Goal: Task Accomplishment & Management: Manage account settings

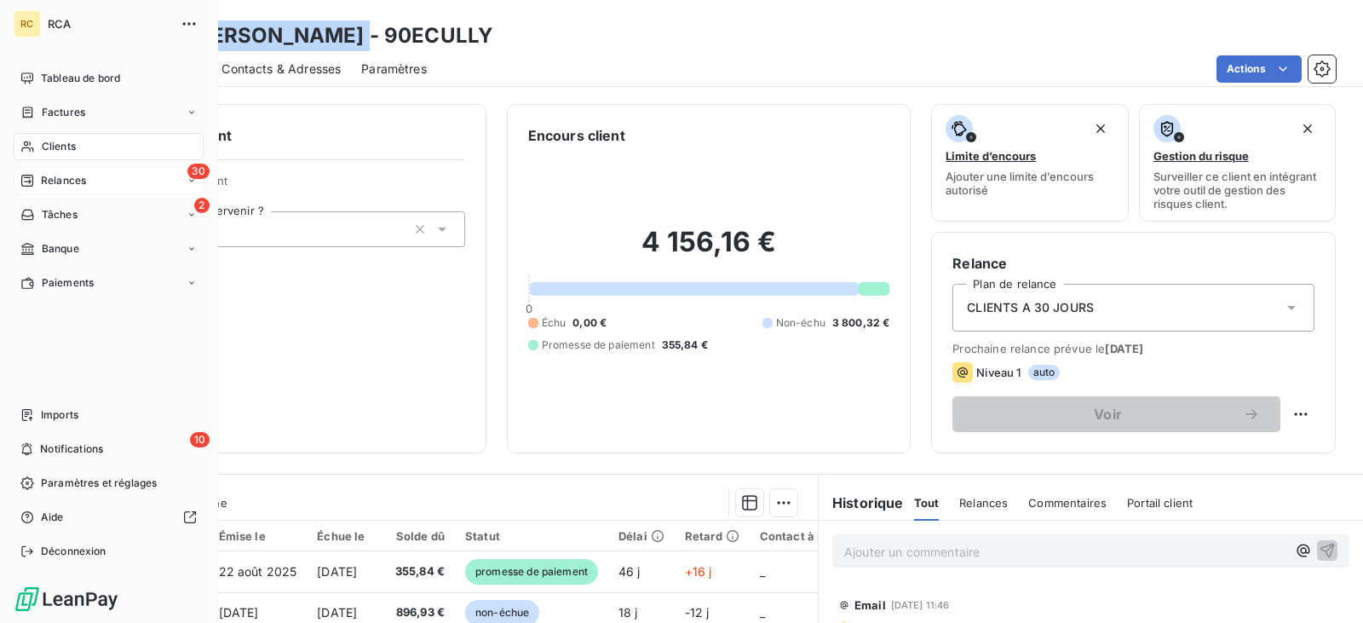
click at [72, 181] on span "Relances" at bounding box center [63, 180] width 45 height 15
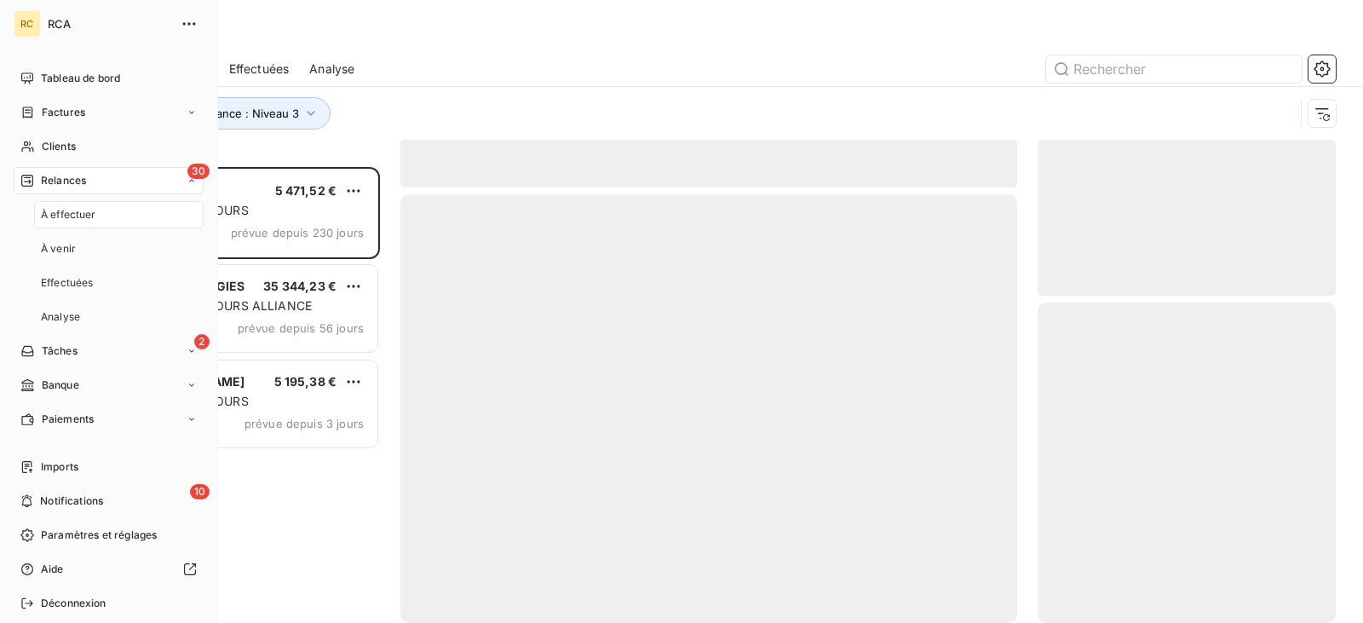
scroll to position [443, 285]
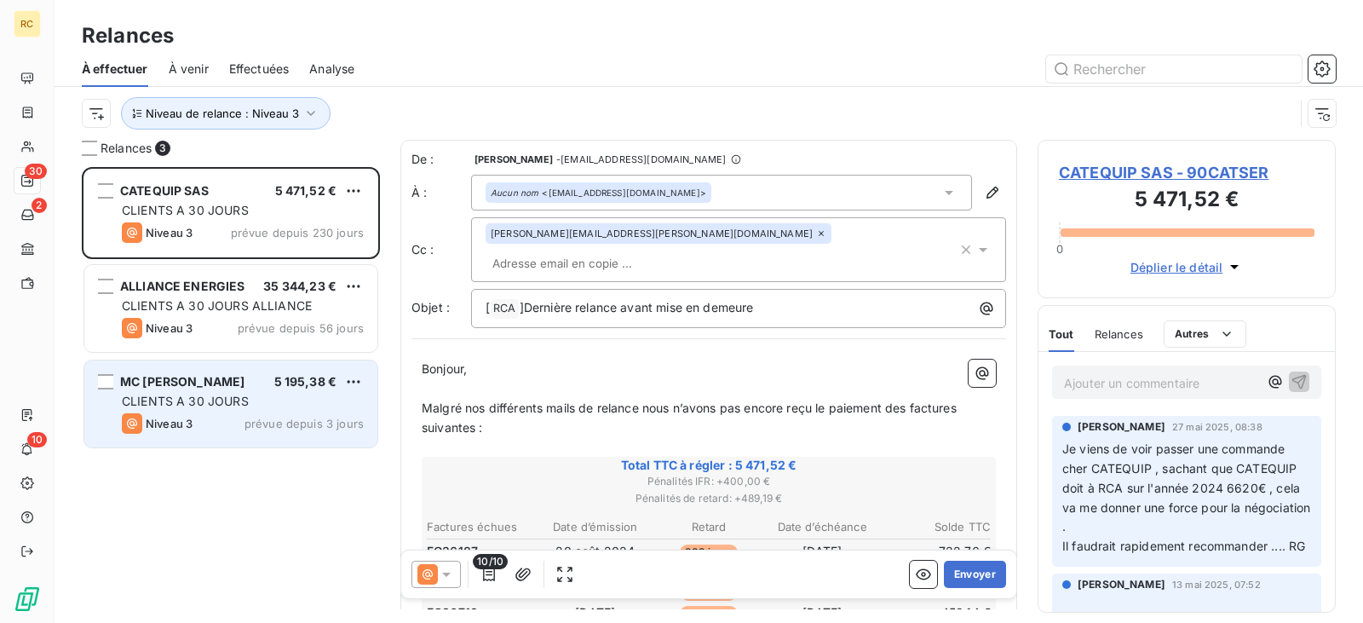
click at [245, 399] on span "CLIENTS A 30 JOURS" at bounding box center [185, 400] width 127 height 14
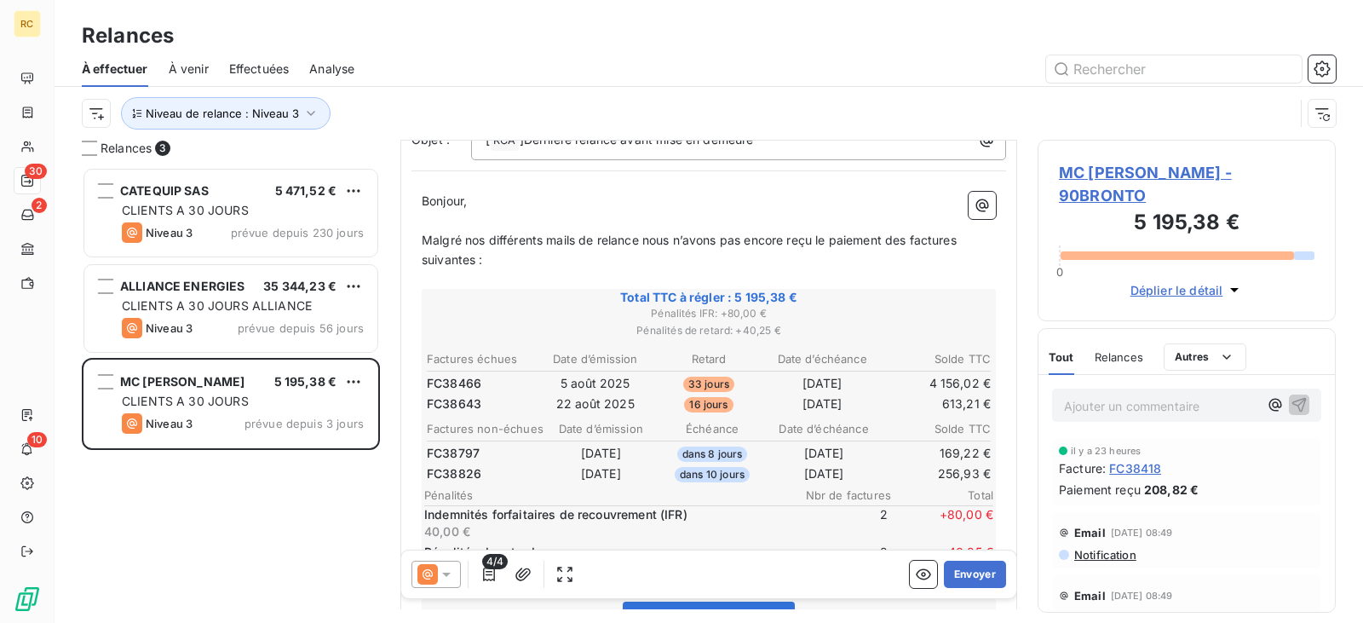
scroll to position [171, 0]
click at [1129, 354] on span "Relances" at bounding box center [1118, 357] width 49 height 14
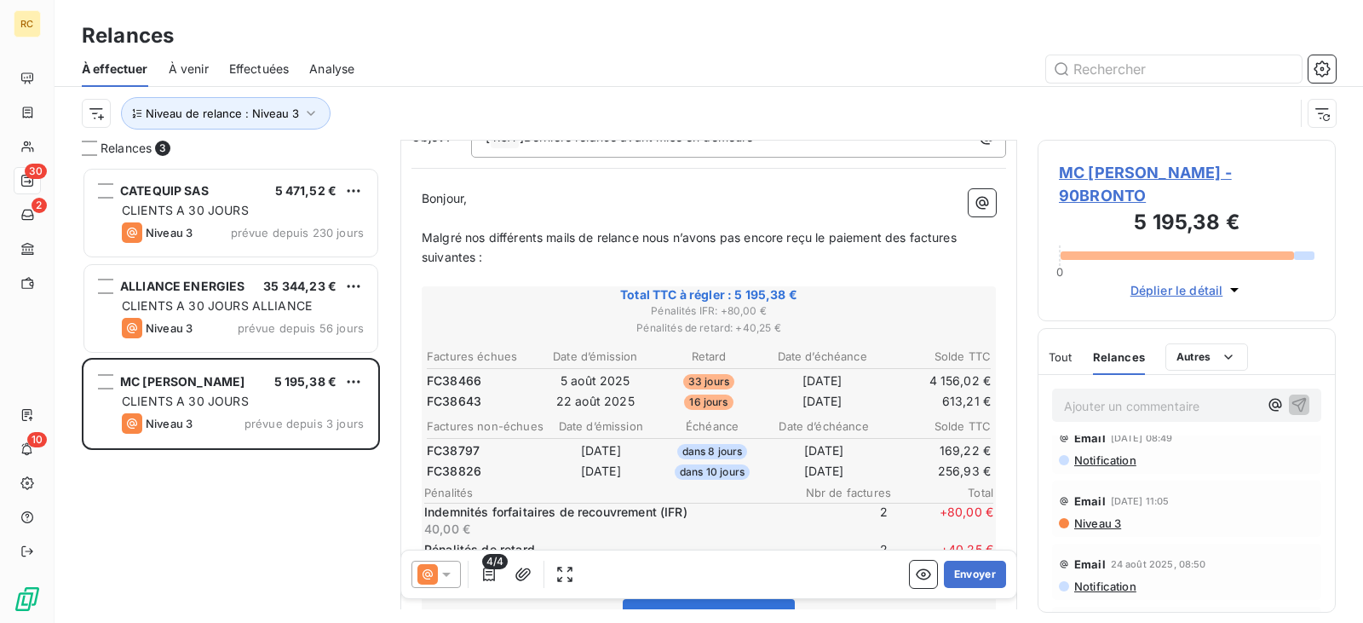
scroll to position [85, 0]
click at [1097, 526] on span "Niveau 3" at bounding box center [1096, 522] width 49 height 14
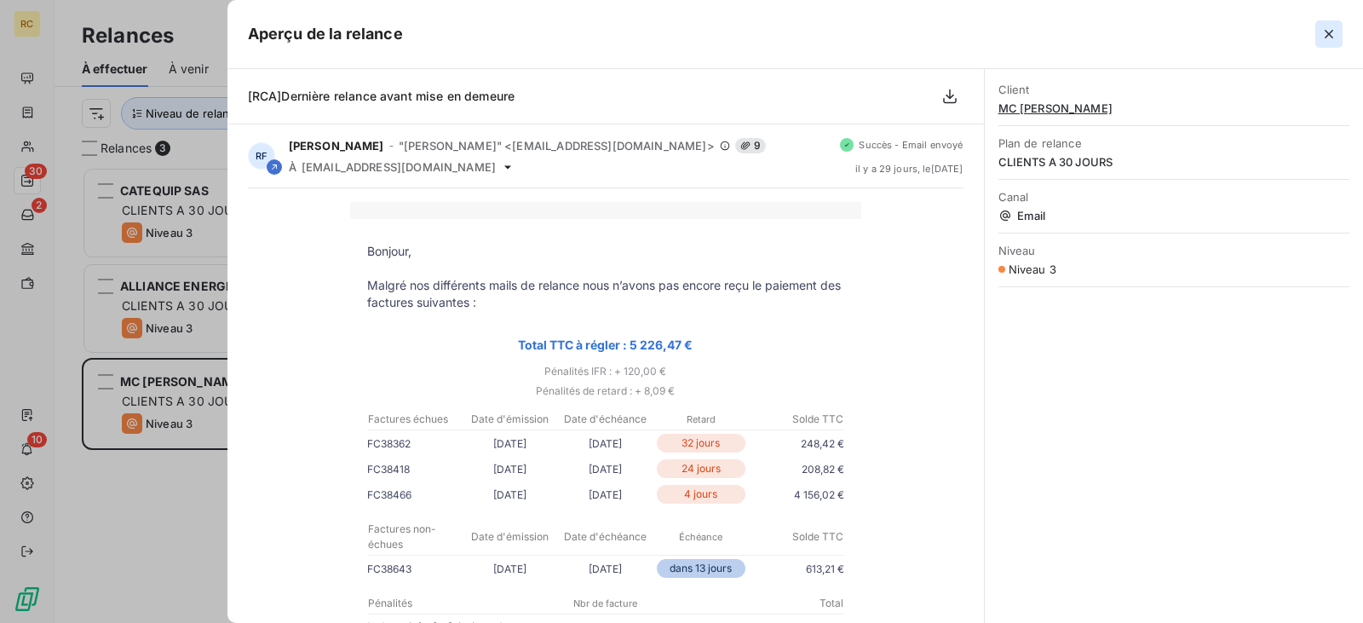
click at [1336, 30] on icon "button" at bounding box center [1328, 34] width 17 height 17
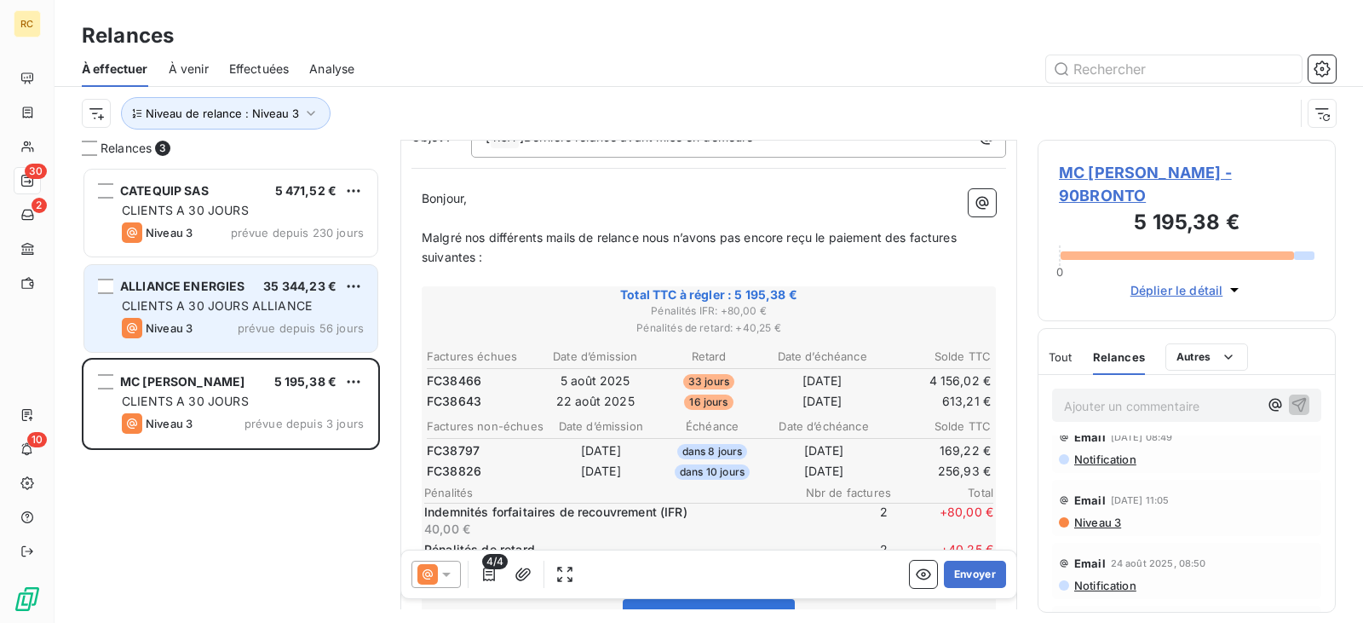
click at [277, 301] on span "CLIENTS A 30 JOURS ALLIANCE" at bounding box center [217, 305] width 190 height 14
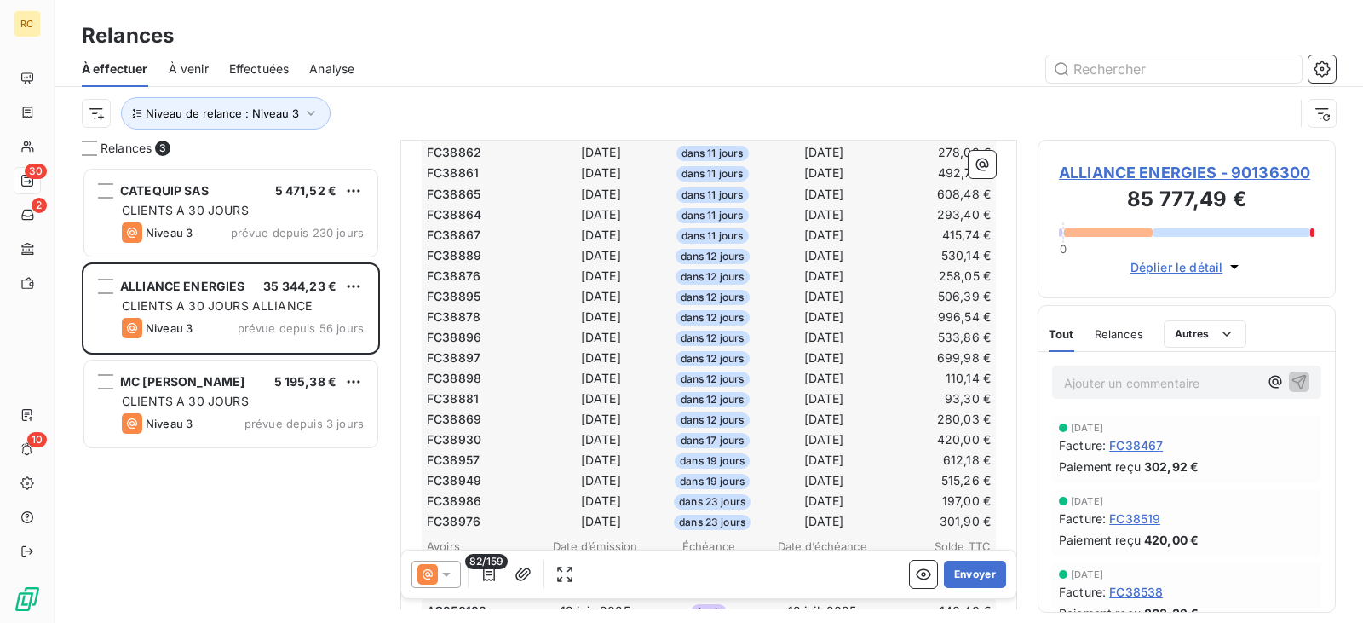
scroll to position [1619, 0]
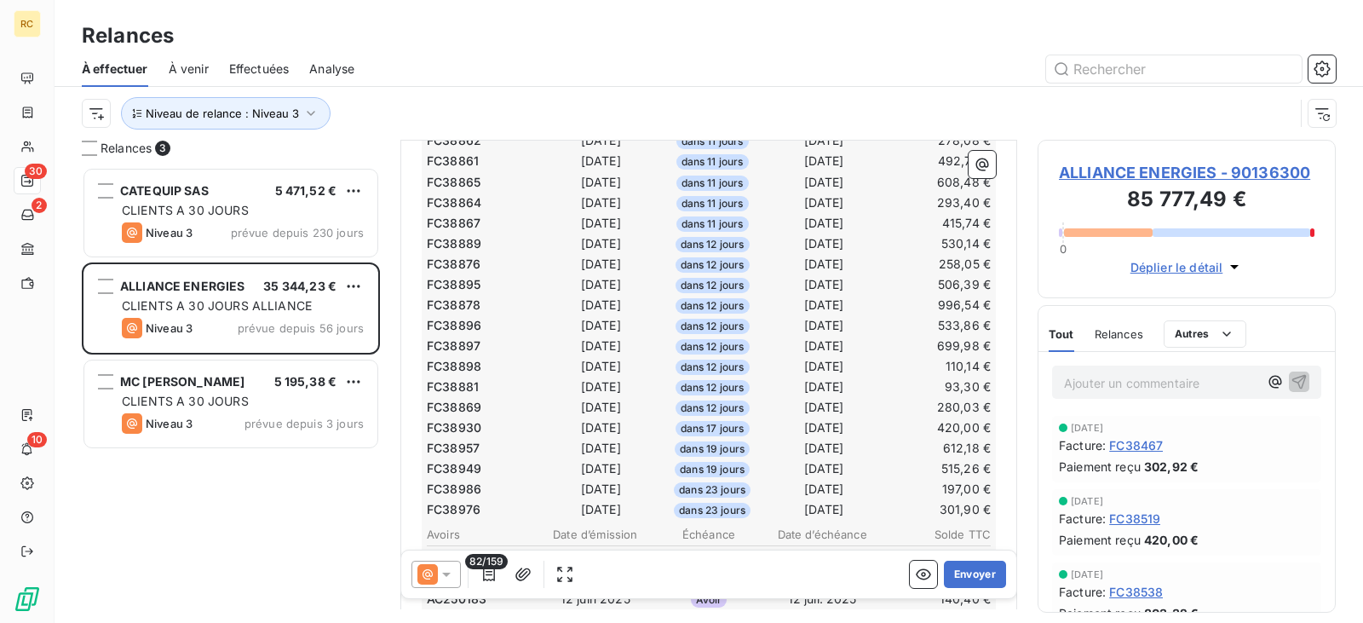
click at [454, 581] on icon at bounding box center [446, 574] width 17 height 17
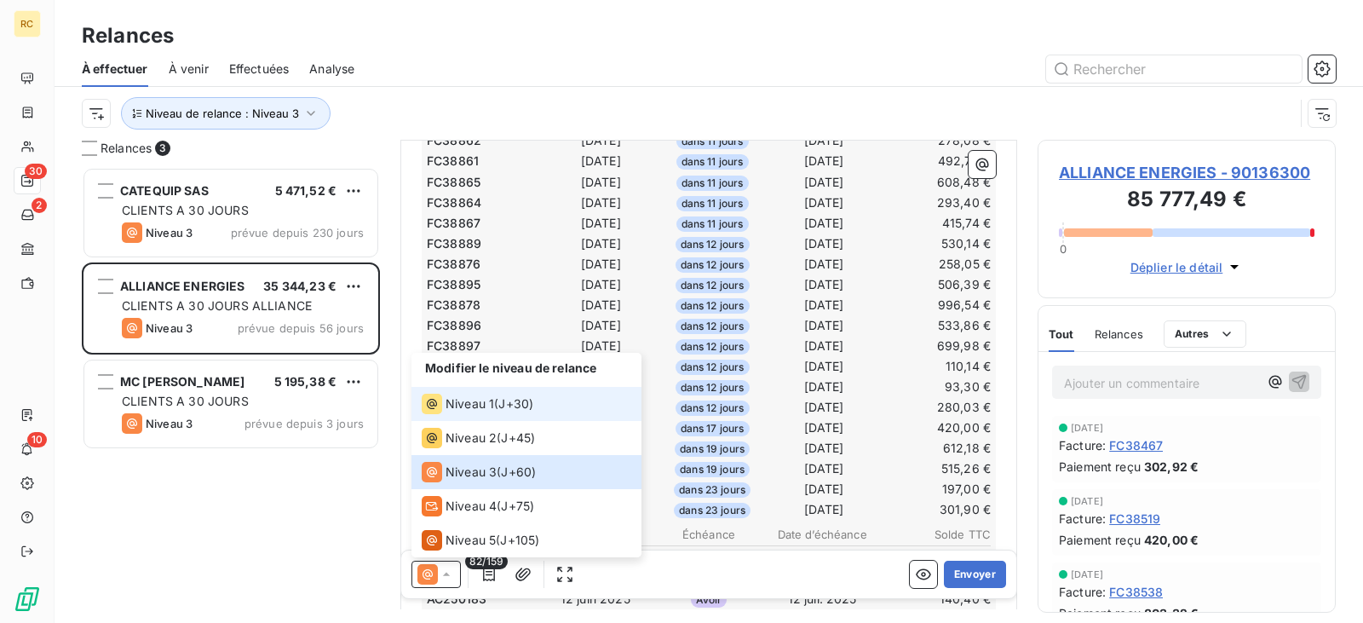
click at [497, 416] on li "Niveau 1 ( J+30 )" at bounding box center [526, 404] width 230 height 34
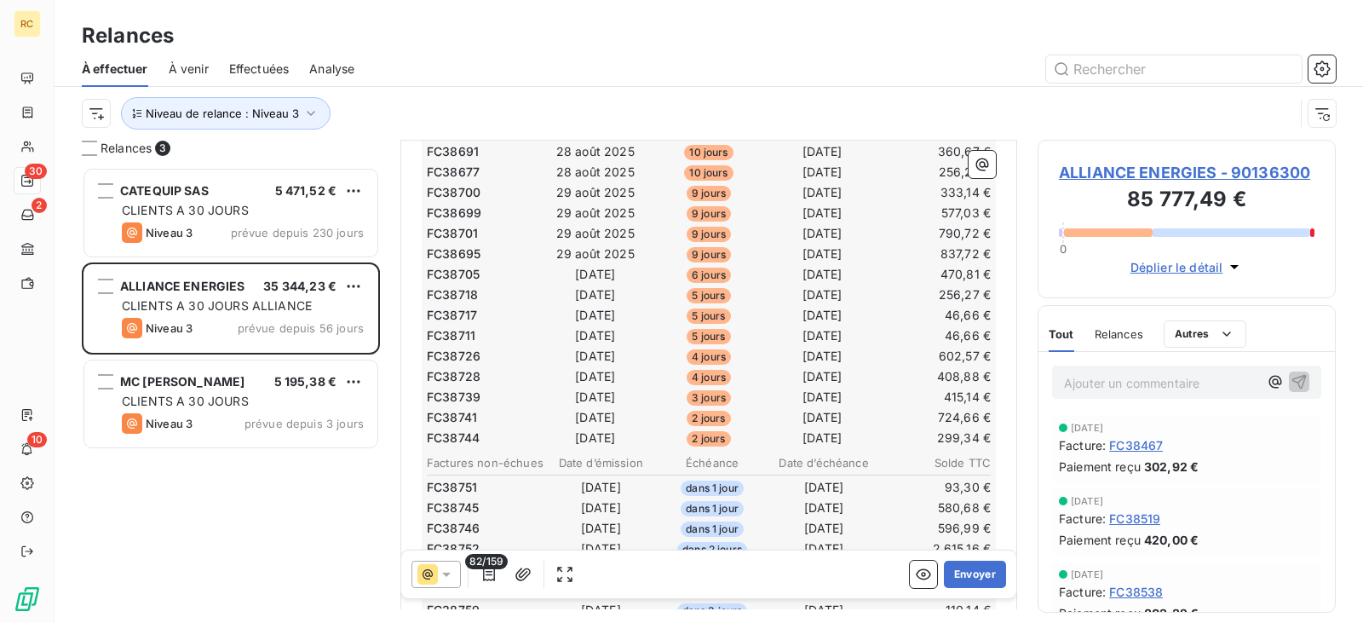
scroll to position [767, 0]
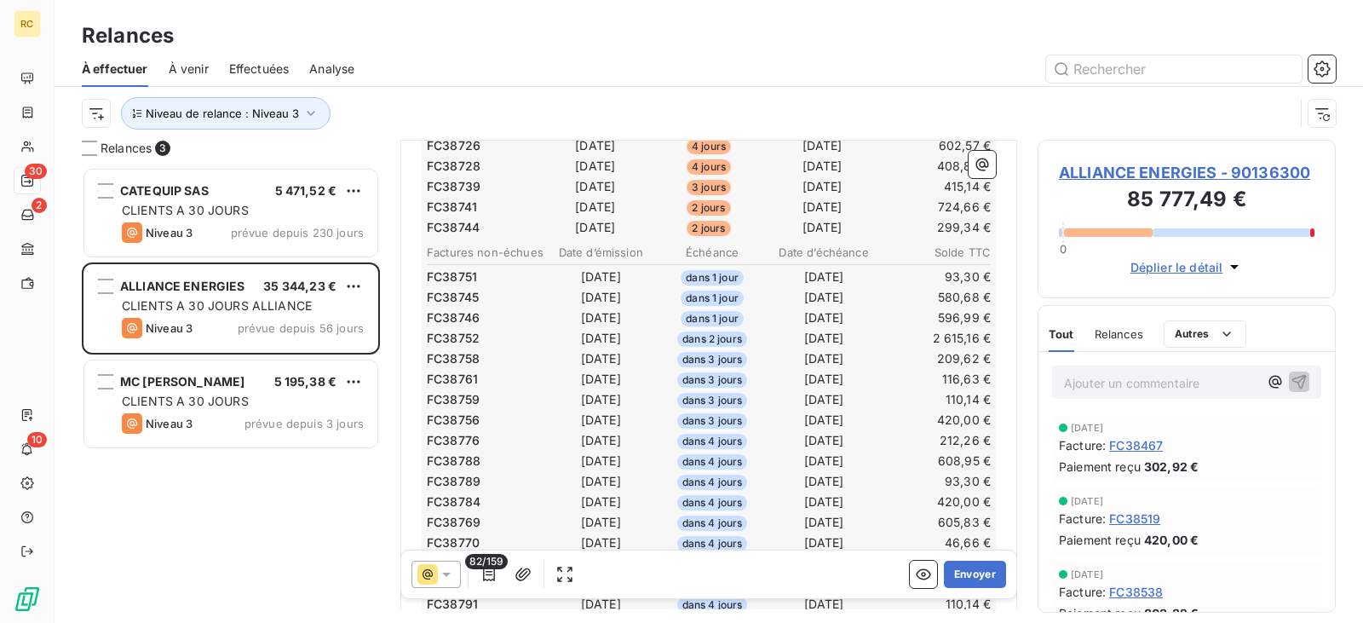
click at [1121, 332] on span "Relances" at bounding box center [1118, 334] width 49 height 14
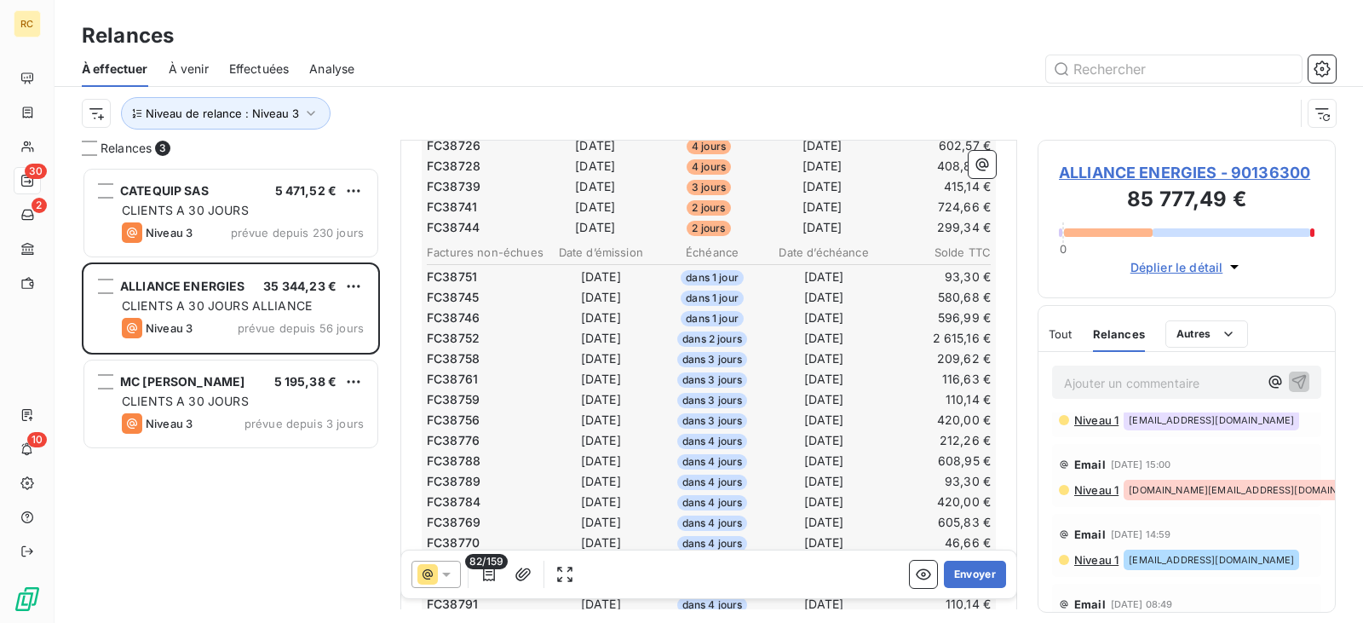
scroll to position [0, 0]
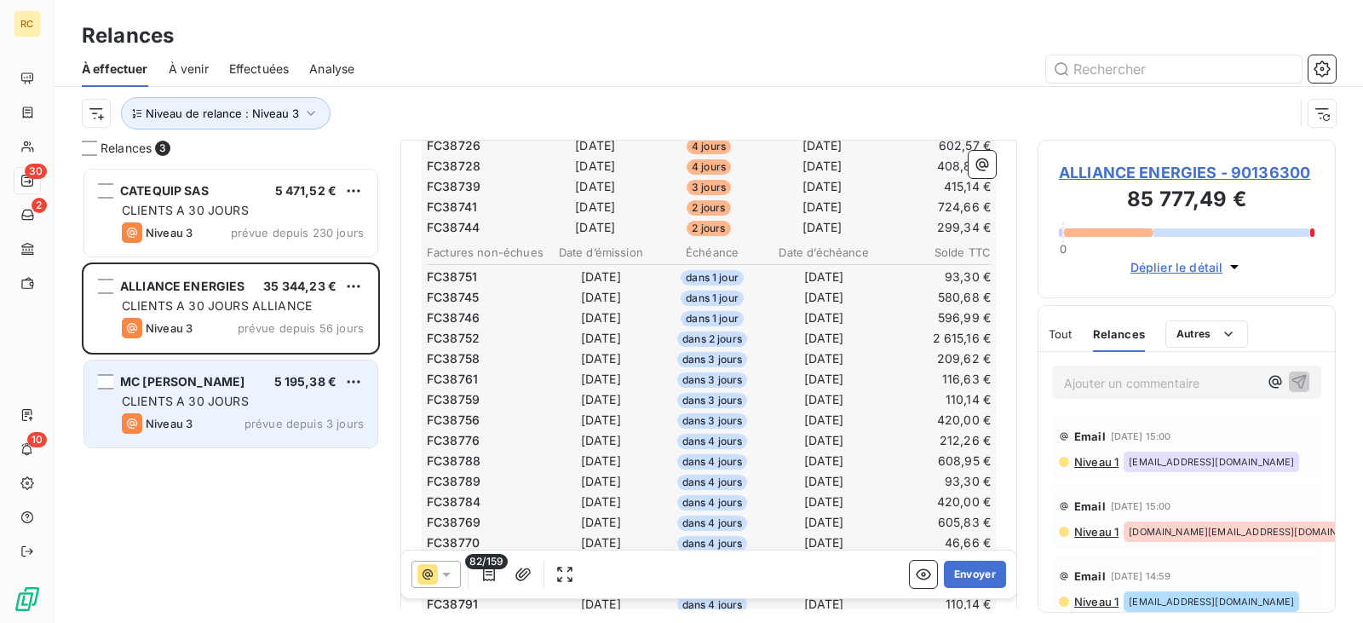
click at [278, 411] on div "MC [PERSON_NAME] 5 195,38 € CLIENTS A 30 JOURS Niveau 3 prévue depuis 3 jours" at bounding box center [230, 403] width 293 height 87
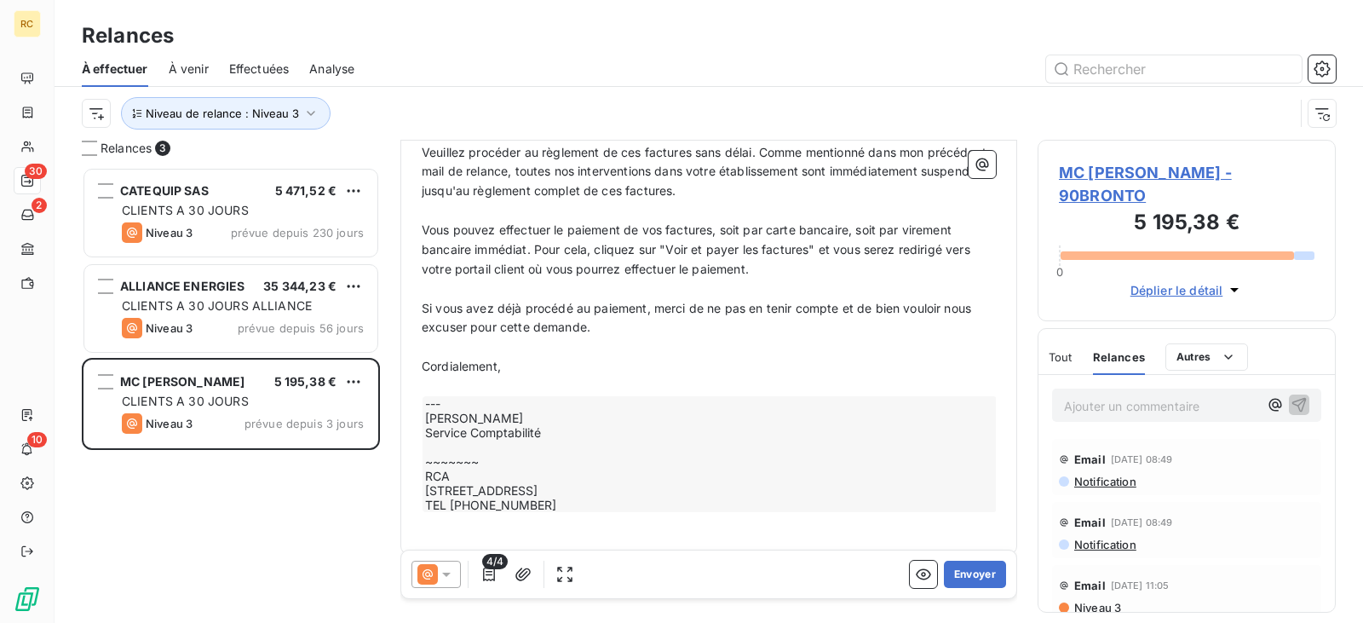
click at [1227, 290] on icon "button" at bounding box center [1234, 289] width 17 height 17
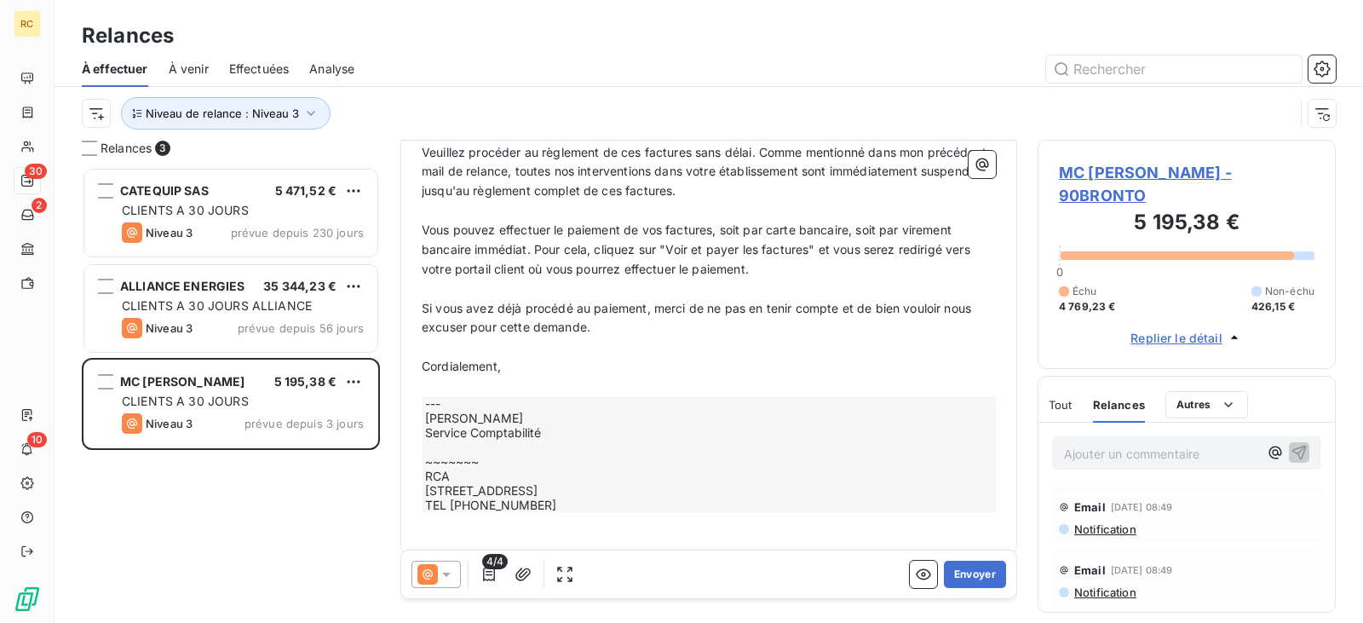
click at [1199, 341] on span "Replier le détail" at bounding box center [1176, 338] width 92 height 18
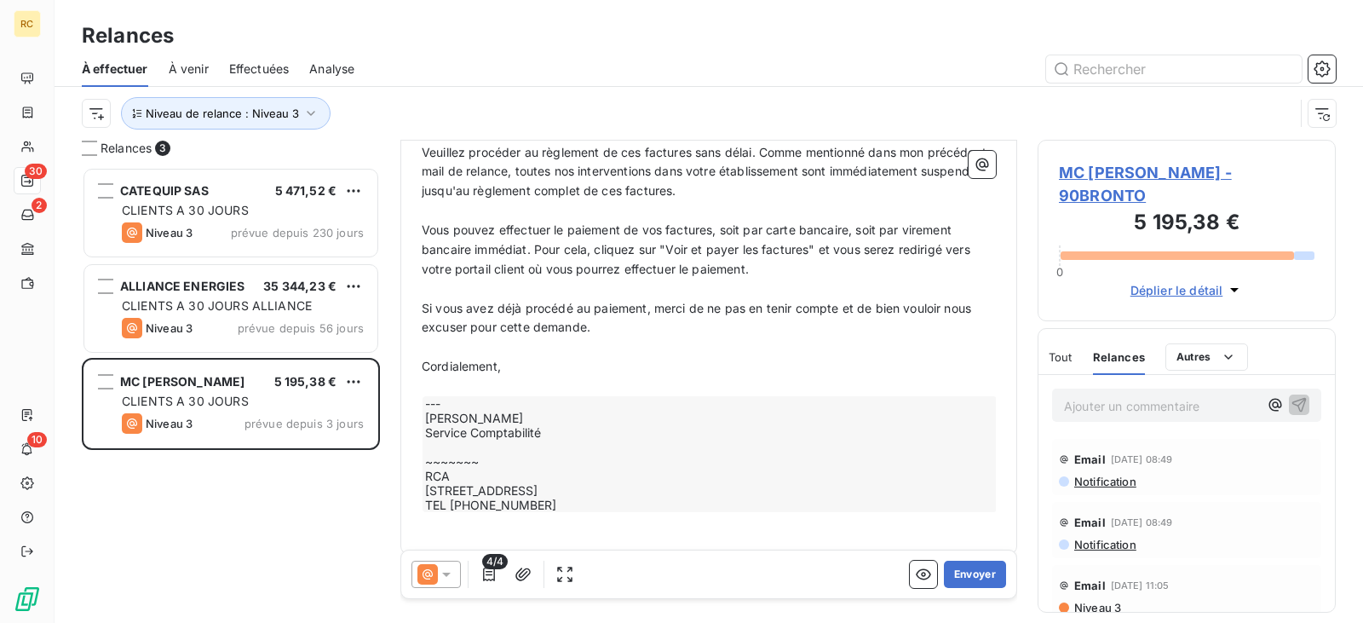
click at [1134, 169] on span "MC [PERSON_NAME] - 90BRONTO" at bounding box center [1187, 184] width 256 height 46
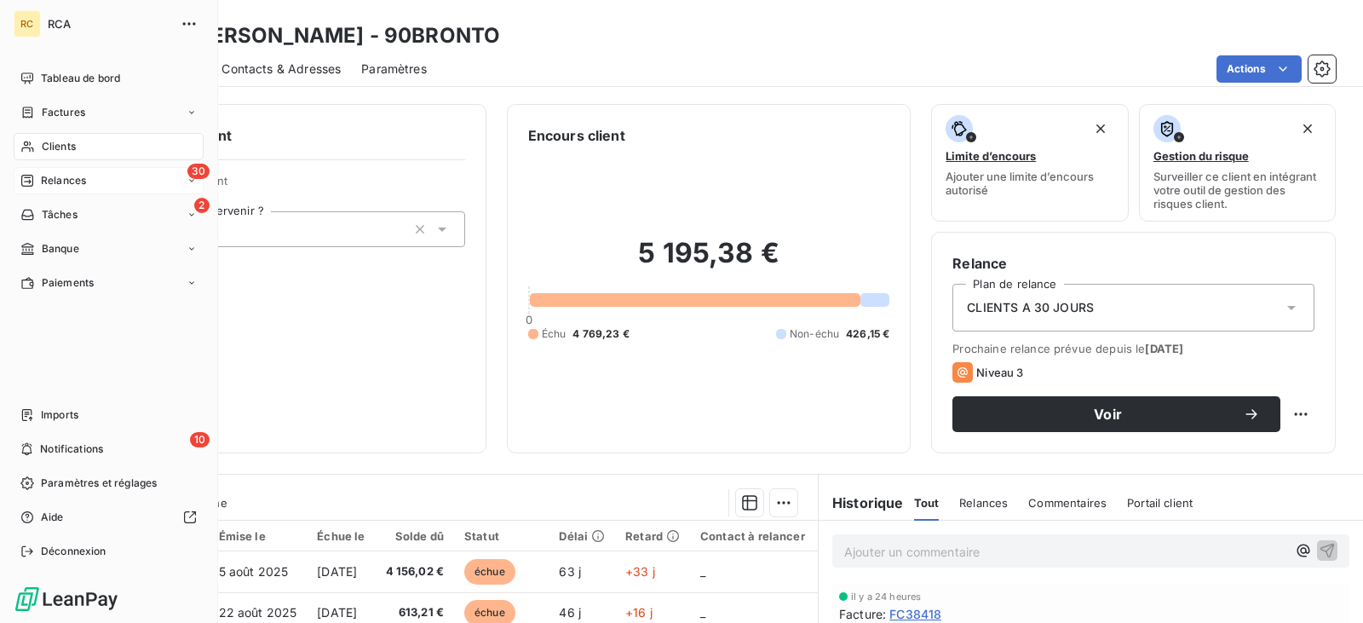
click at [78, 178] on span "Relances" at bounding box center [63, 180] width 45 height 15
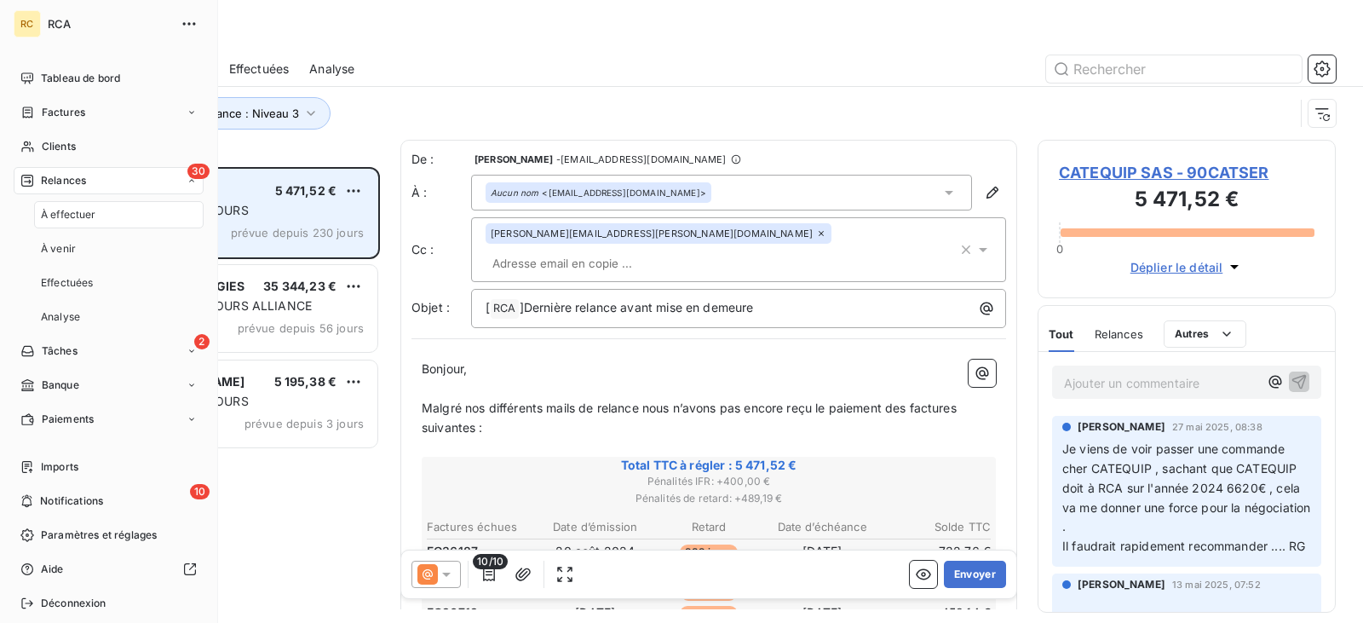
scroll to position [443, 285]
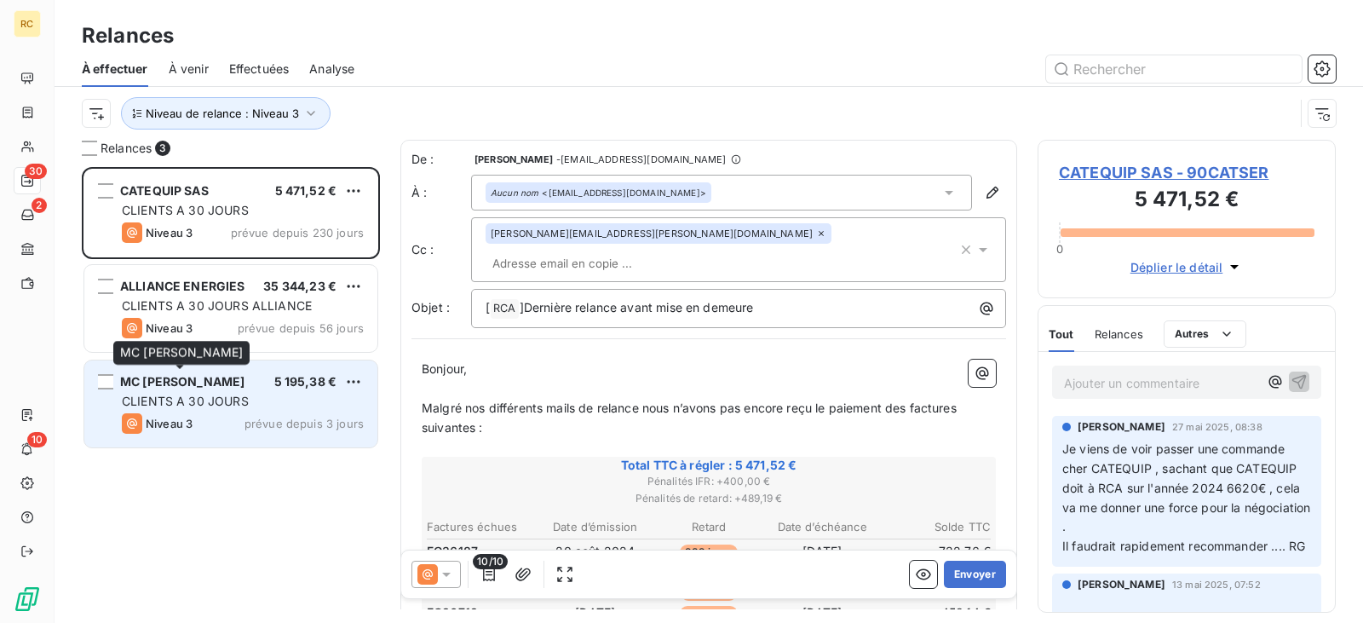
click at [220, 394] on span "CLIENTS A 30 JOURS" at bounding box center [185, 400] width 127 height 14
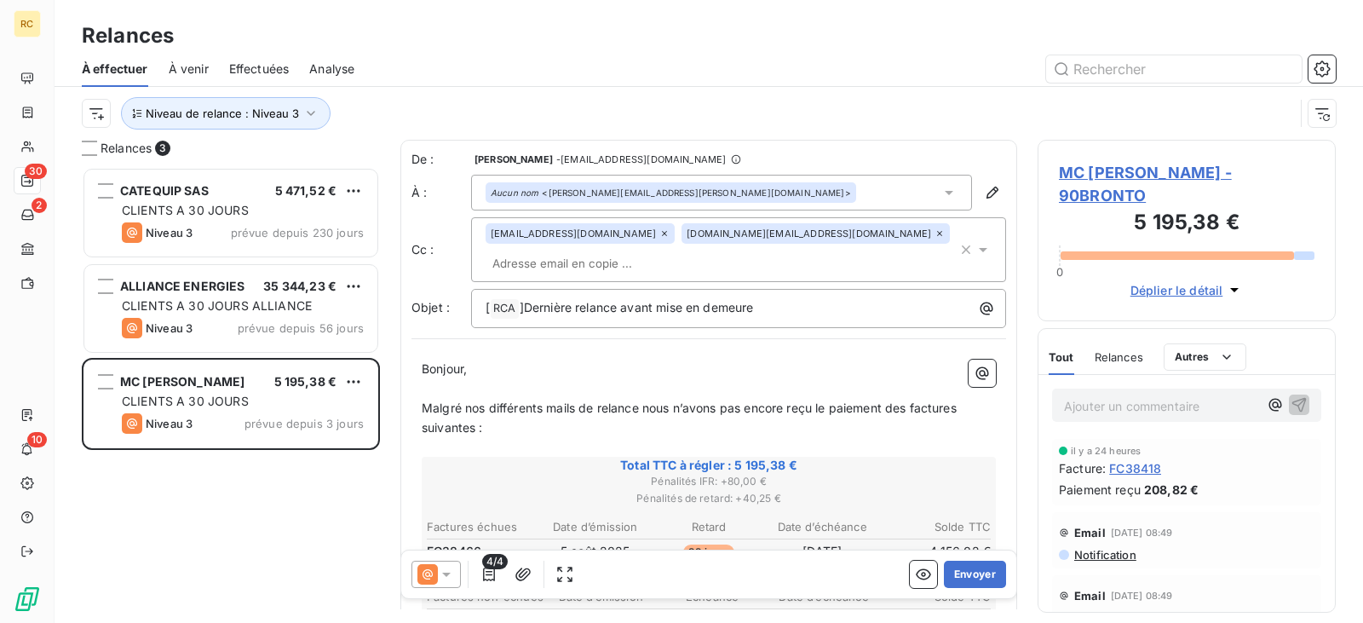
click at [446, 577] on icon at bounding box center [446, 574] width 9 height 4
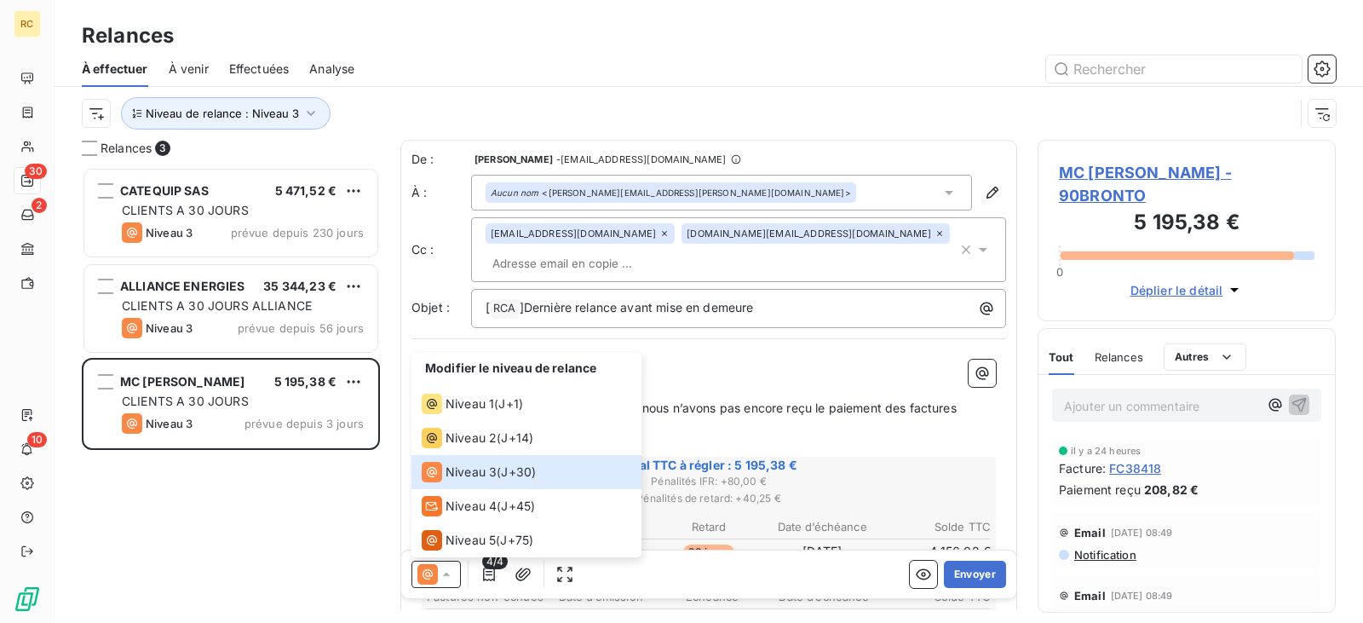
click at [185, 466] on div "CATEQUIP SAS 5 471,52 € CLIENTS A 30 JOURS Niveau 3 prévue depuis 230 jours ALL…" at bounding box center [231, 395] width 298 height 456
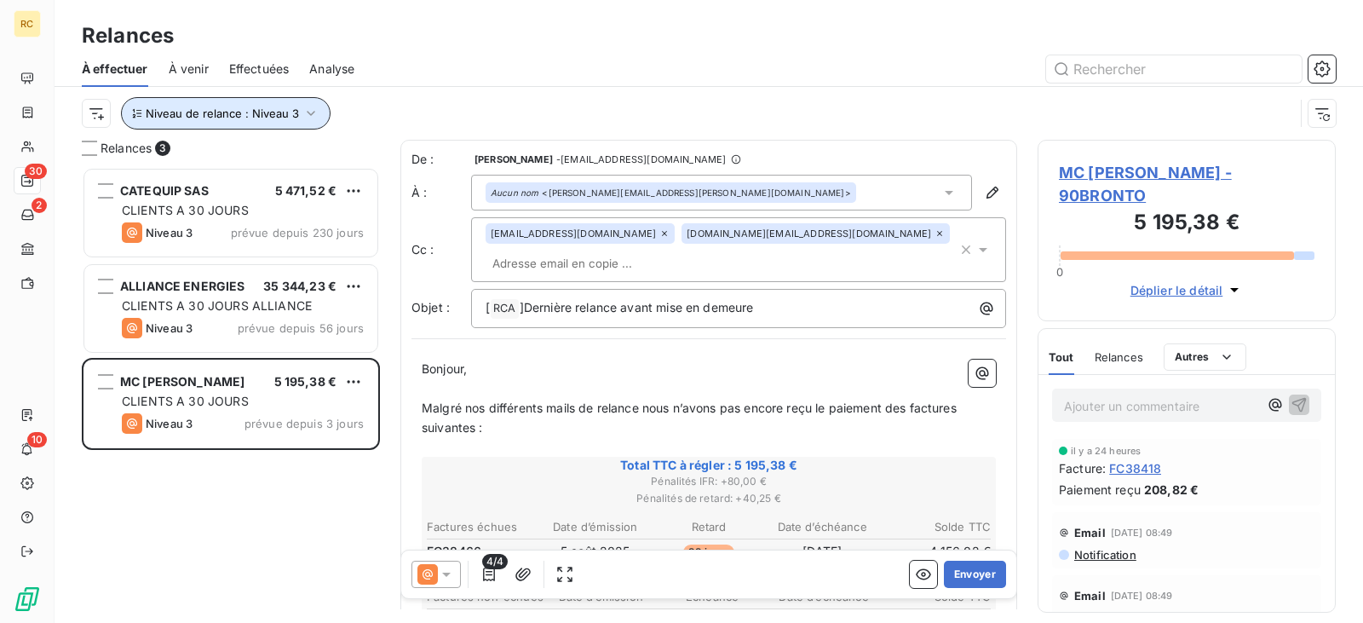
click at [187, 109] on span "Niveau de relance : Niveau 3" at bounding box center [222, 113] width 153 height 14
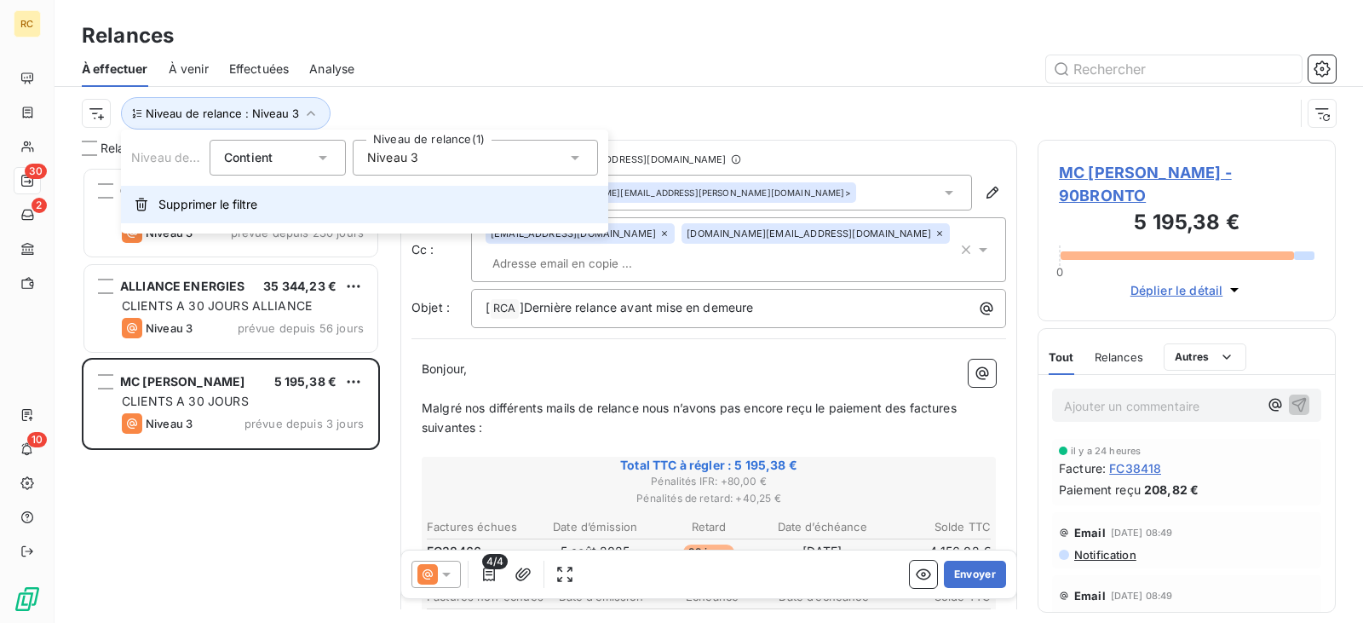
click at [290, 207] on button "Supprimer le filtre" at bounding box center [364, 204] width 487 height 37
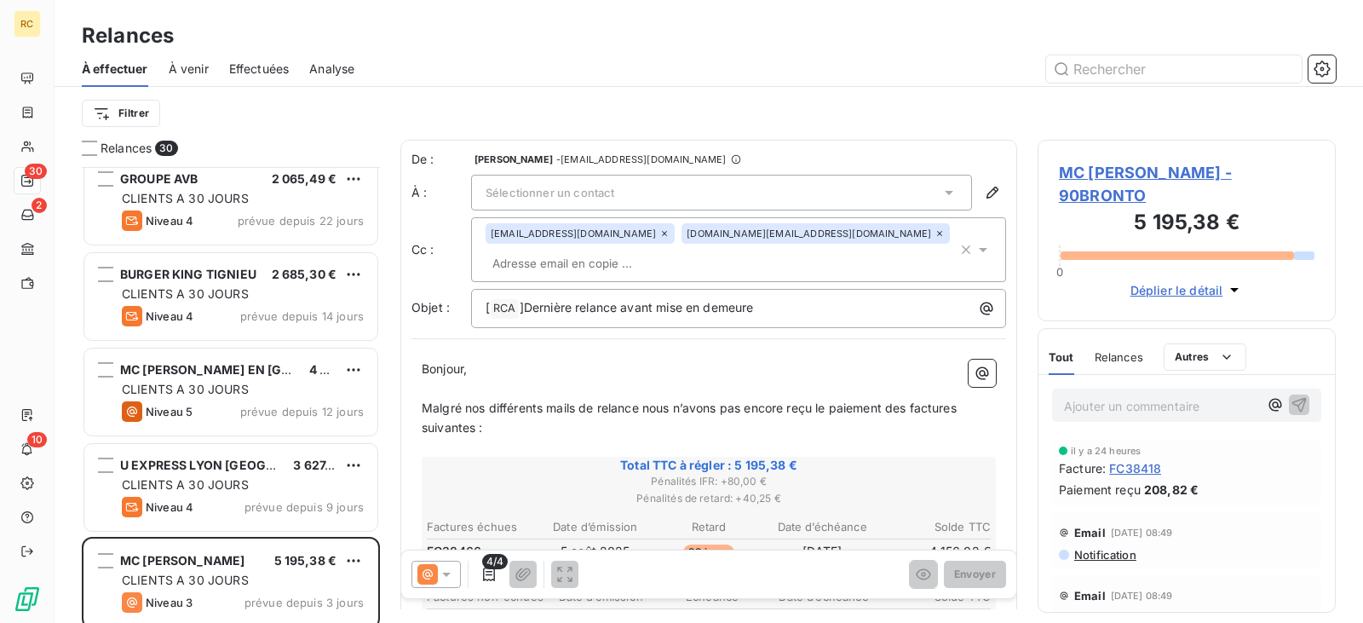
scroll to position [2407, 0]
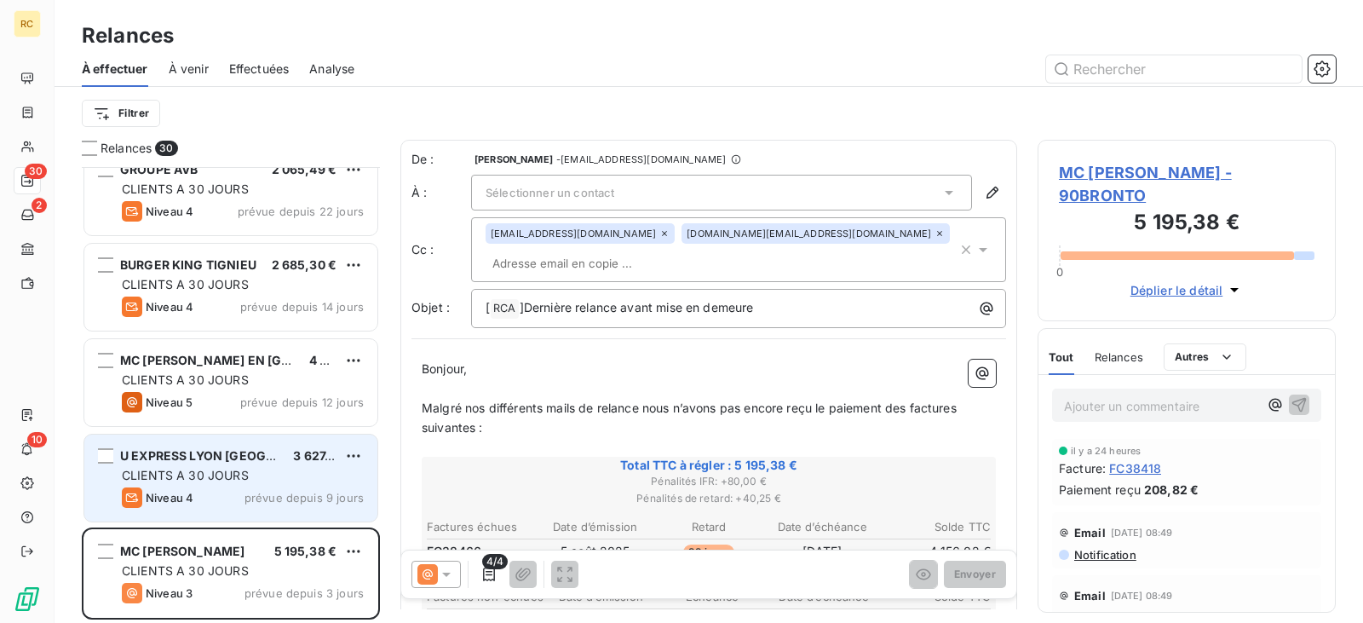
click at [219, 468] on span "CLIENTS A 30 JOURS" at bounding box center [185, 475] width 127 height 14
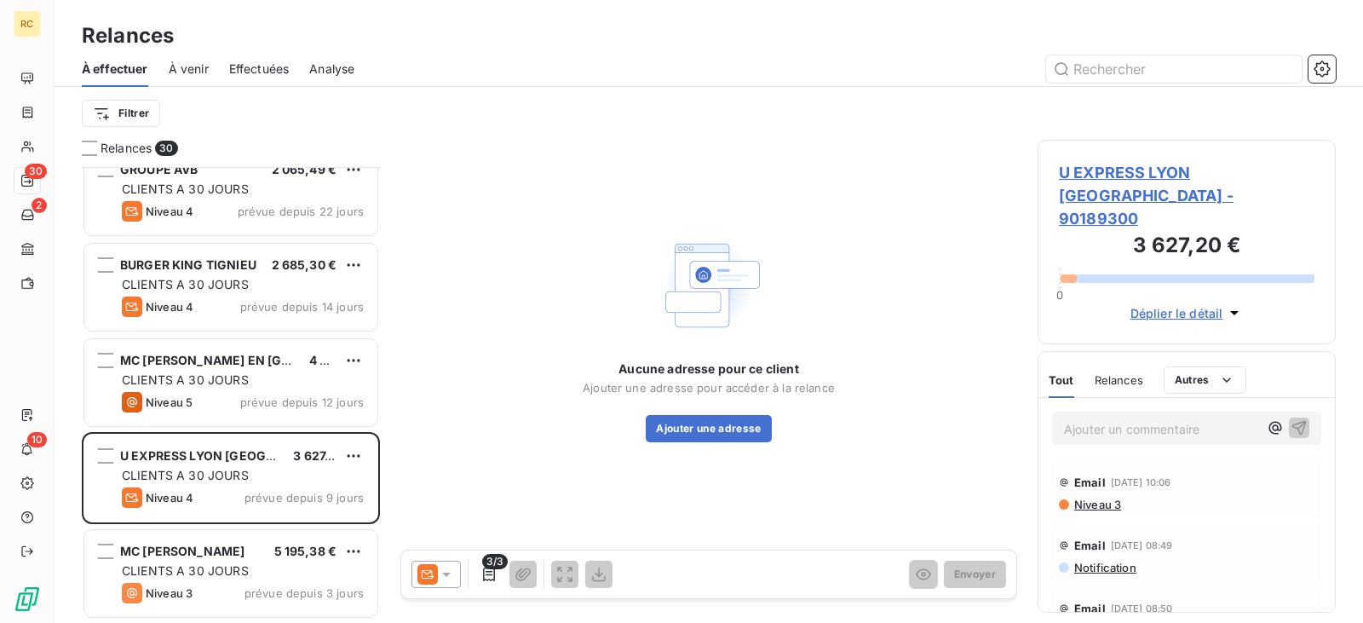
click at [1122, 373] on span "Relances" at bounding box center [1118, 380] width 49 height 14
click at [1064, 373] on span "Tout" at bounding box center [1060, 380] width 24 height 14
click at [1174, 304] on span "Déplier le détail" at bounding box center [1176, 313] width 93 height 18
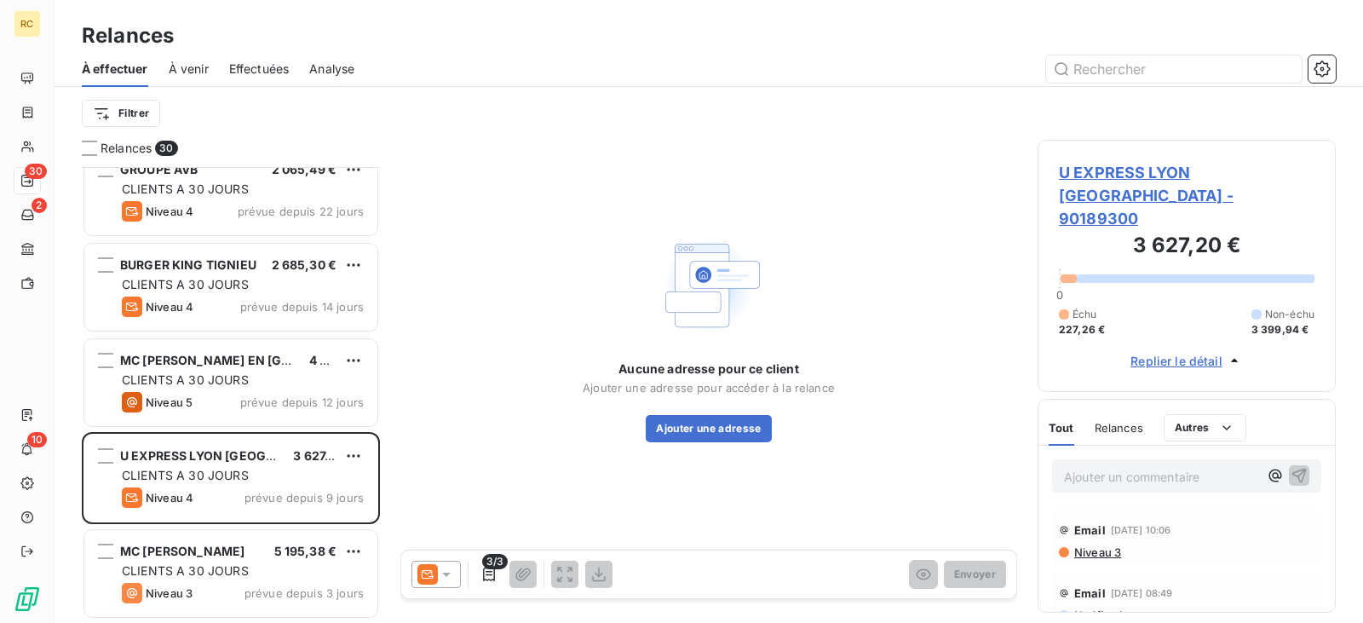
click at [1166, 352] on span "Replier le détail" at bounding box center [1176, 361] width 92 height 18
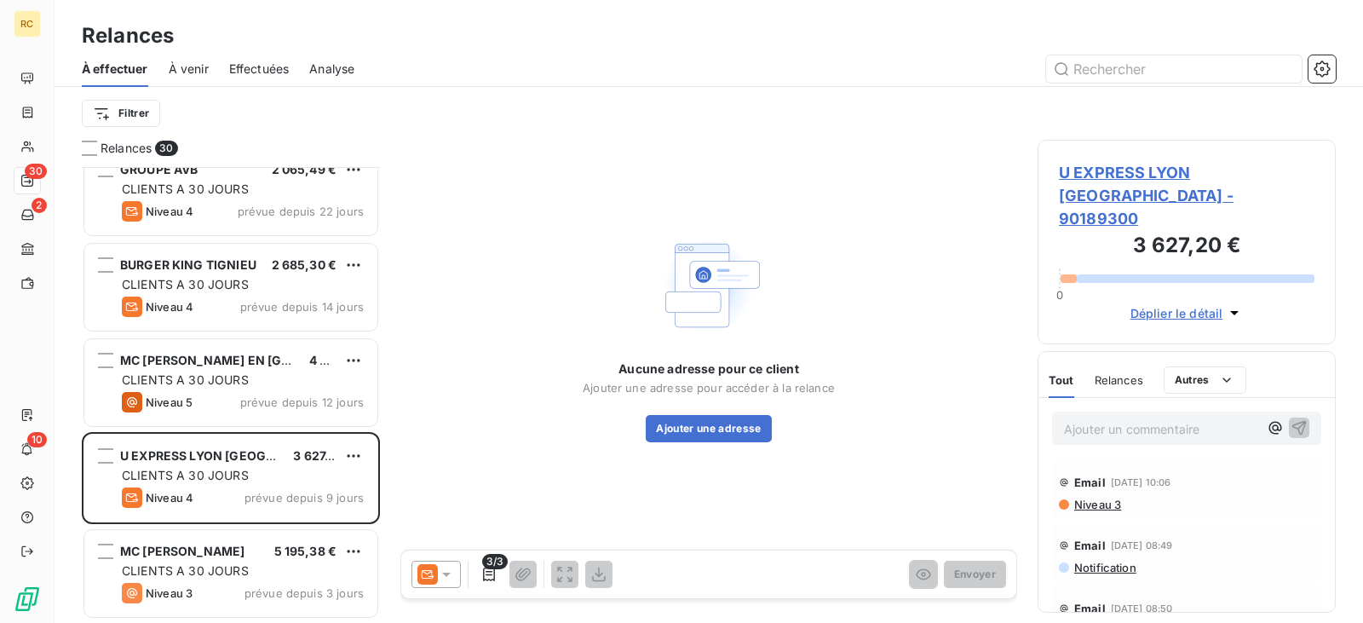
click at [1218, 304] on span "Déplier le détail" at bounding box center [1176, 313] width 93 height 18
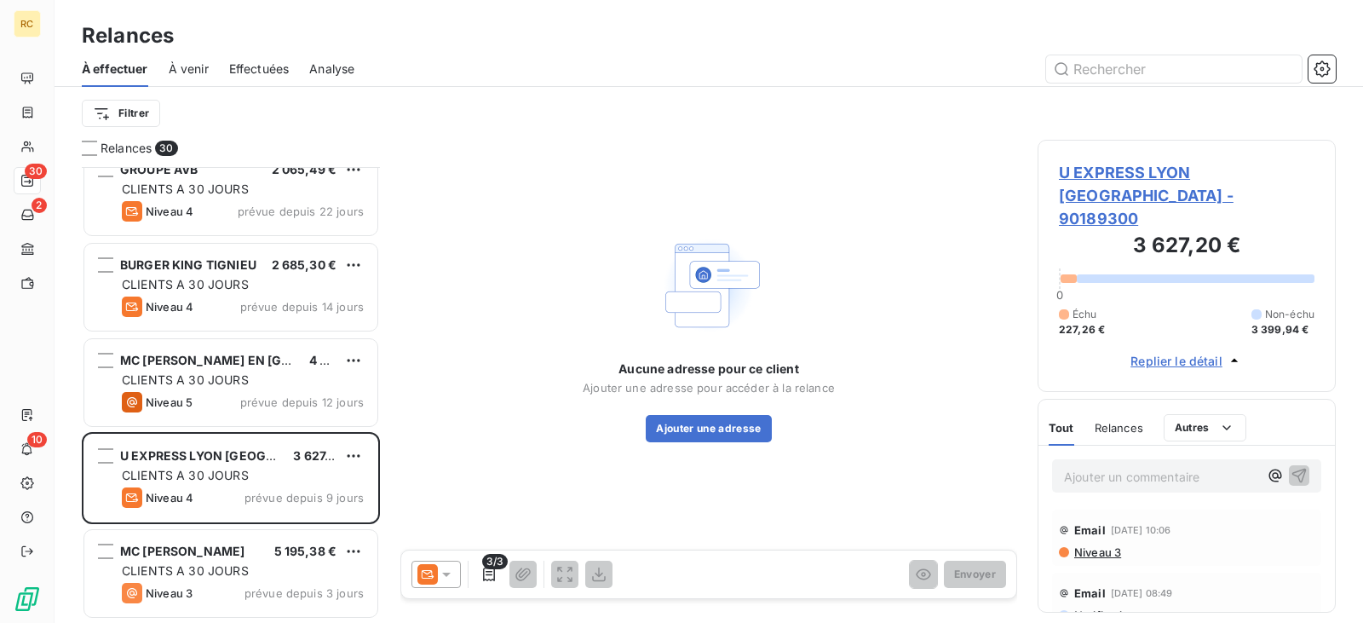
click at [1140, 175] on span "U EXPRESS LYON [GEOGRAPHIC_DATA] - 90189300" at bounding box center [1187, 195] width 256 height 69
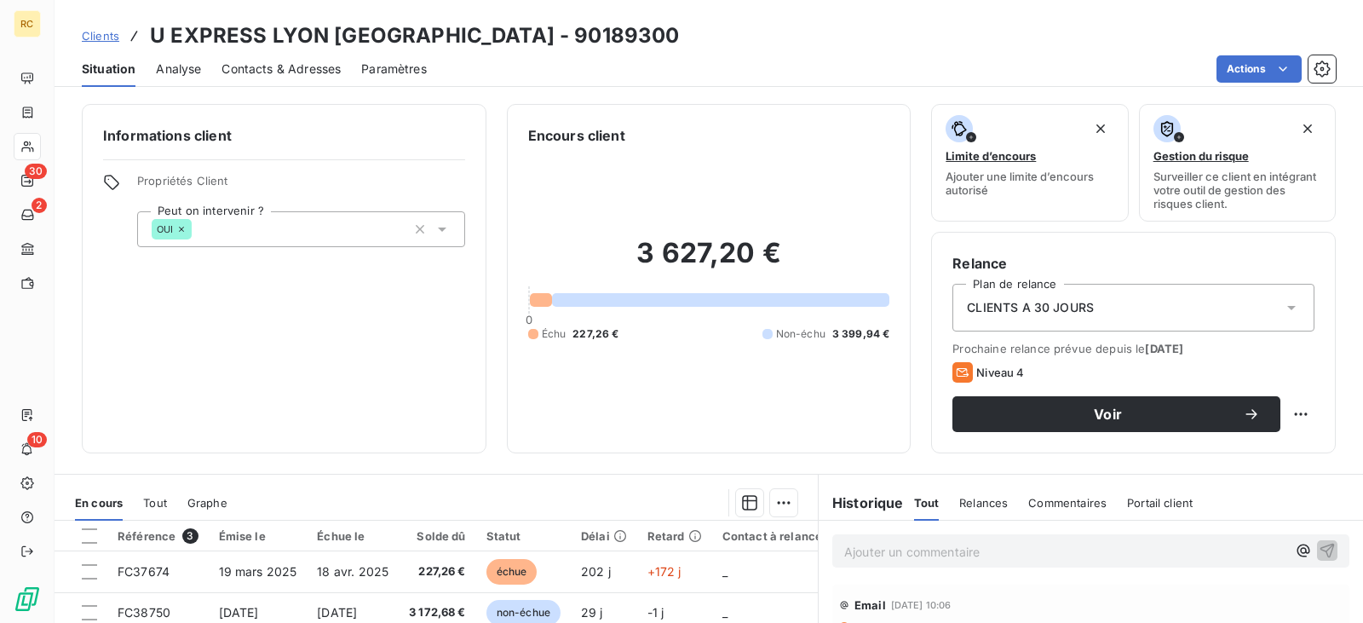
click at [107, 31] on span "Clients" at bounding box center [100, 36] width 37 height 14
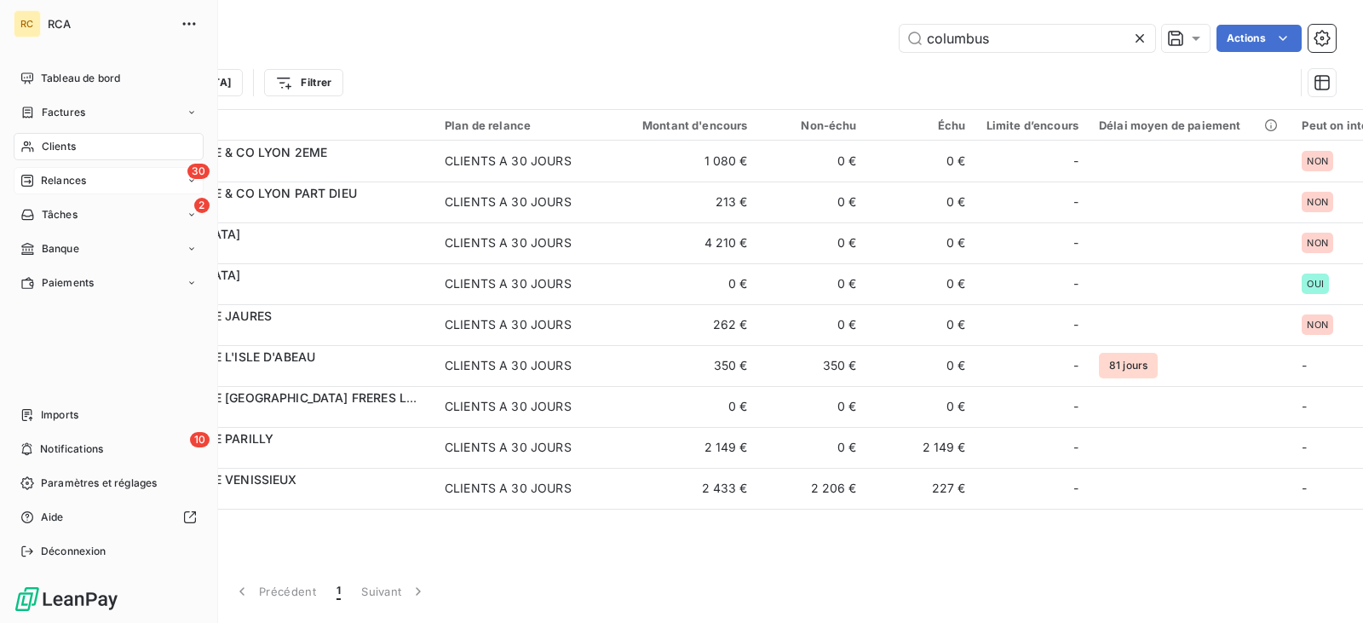
click at [54, 183] on span "Relances" at bounding box center [63, 180] width 45 height 15
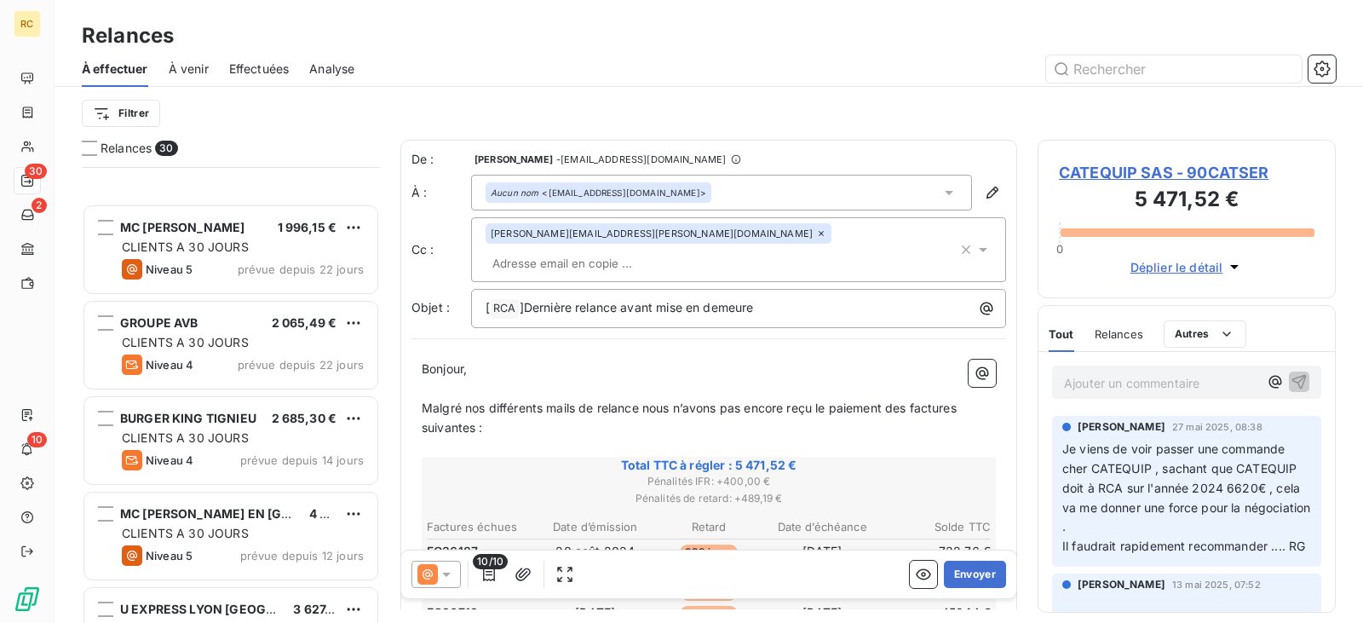
scroll to position [2407, 0]
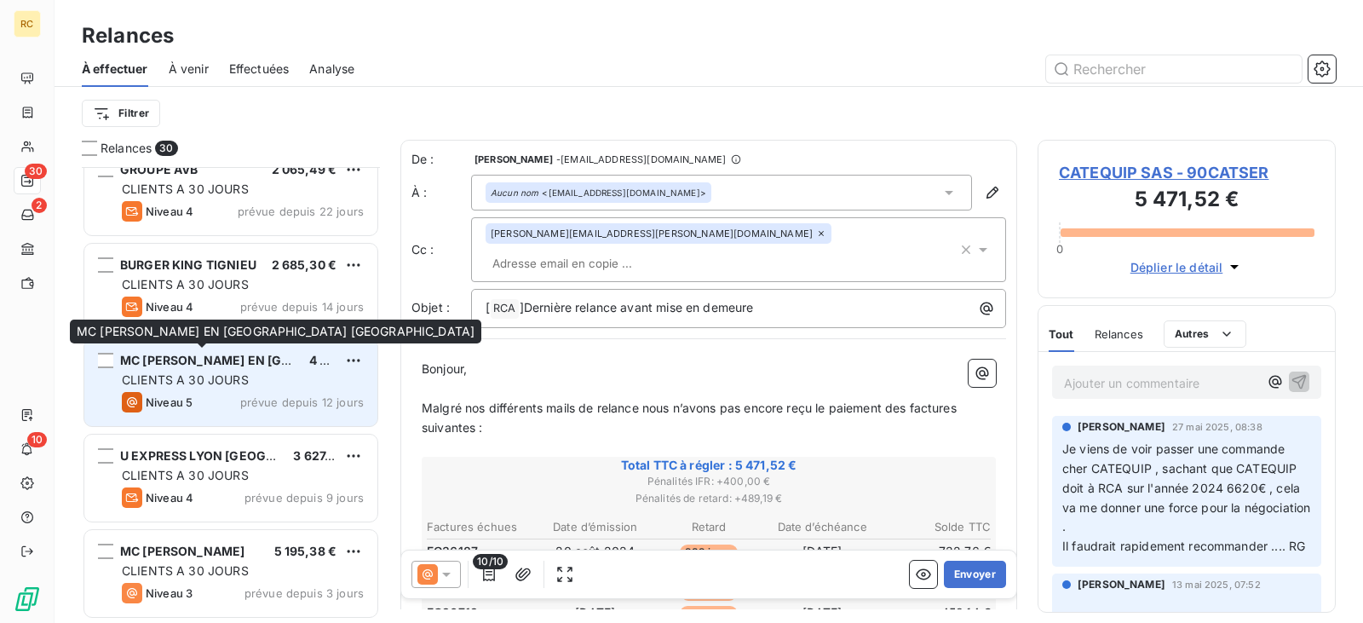
click at [224, 357] on span "MC [PERSON_NAME] EN [GEOGRAPHIC_DATA] [GEOGRAPHIC_DATA]" at bounding box center [321, 360] width 403 height 14
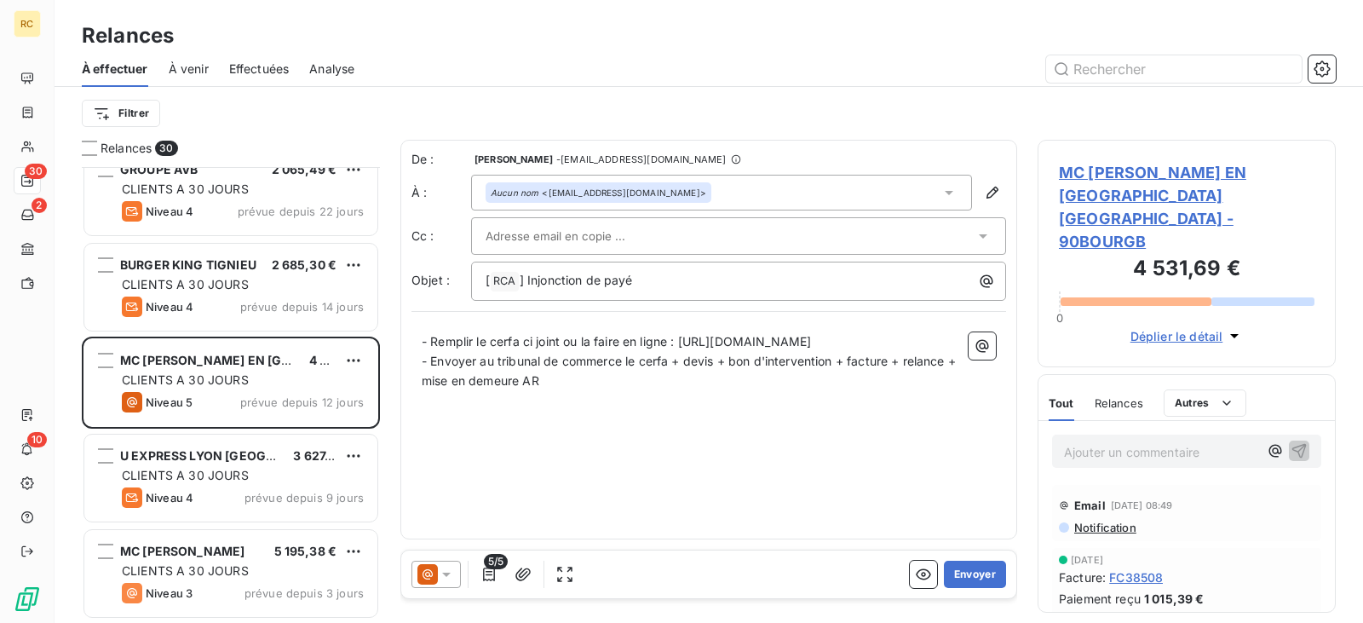
click at [1132, 396] on span "Relances" at bounding box center [1118, 403] width 49 height 14
click at [1188, 327] on span "Déplier le détail" at bounding box center [1176, 336] width 93 height 18
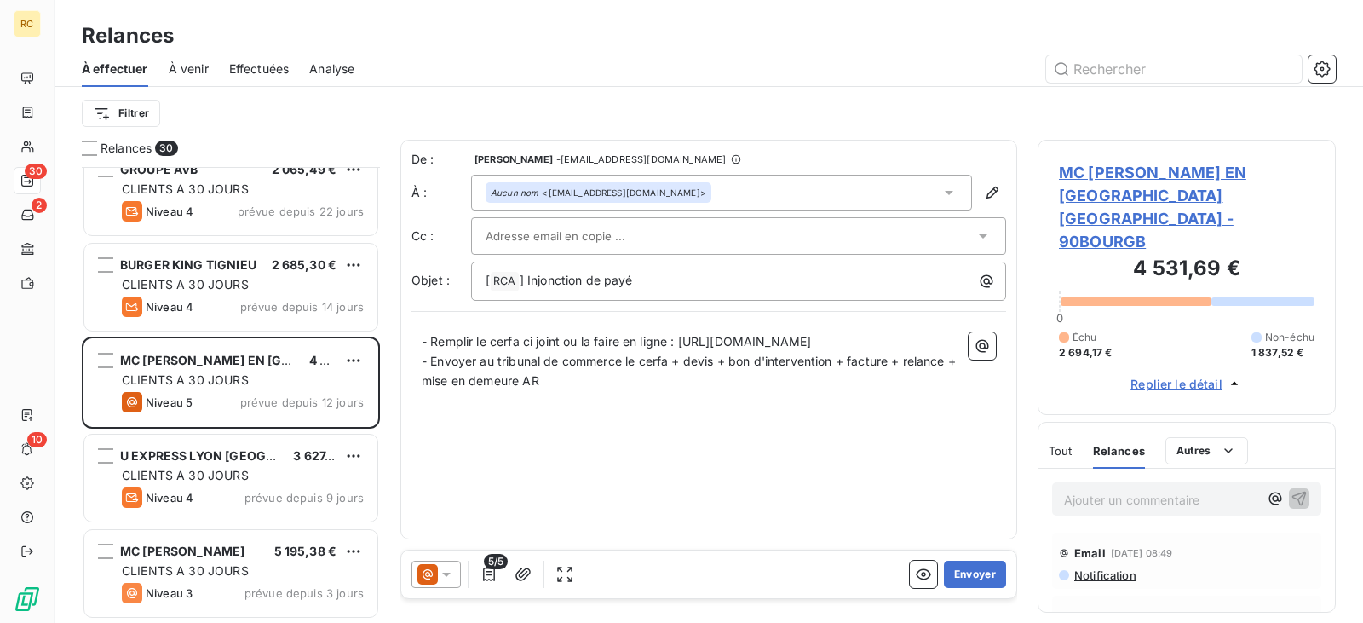
click at [1161, 188] on span "MC [PERSON_NAME] EN [GEOGRAPHIC_DATA] [GEOGRAPHIC_DATA] - 90BOURGB" at bounding box center [1187, 207] width 256 height 92
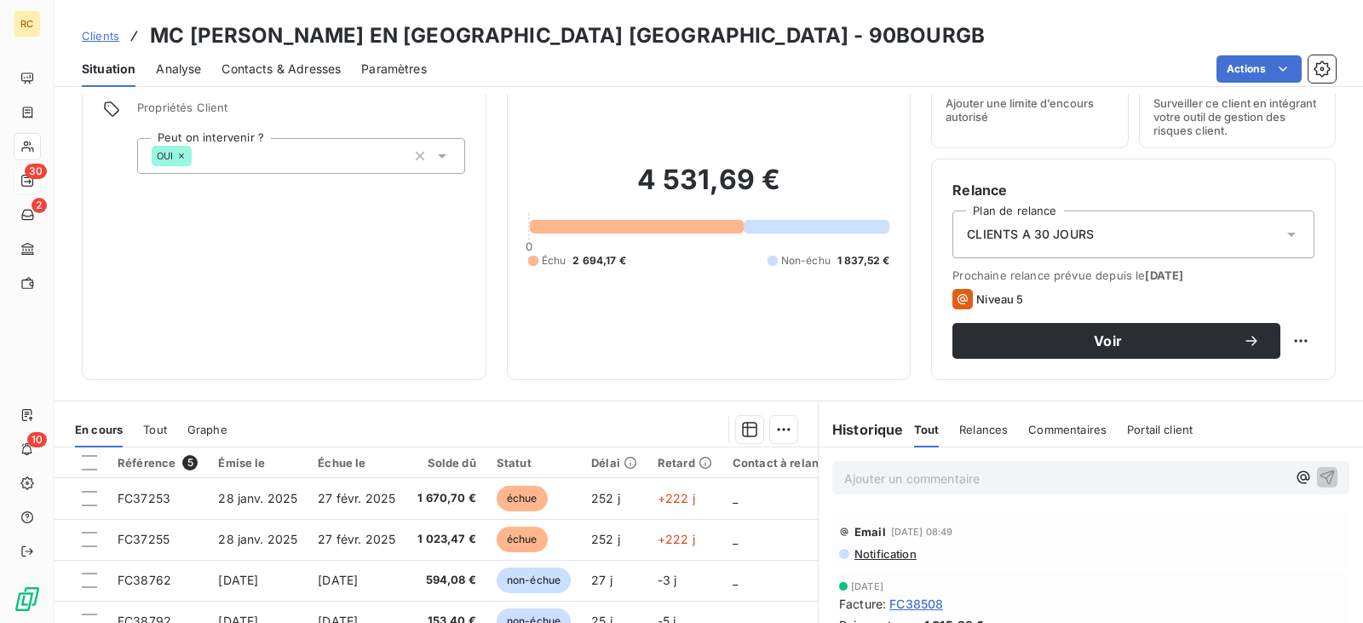
scroll to position [21, 0]
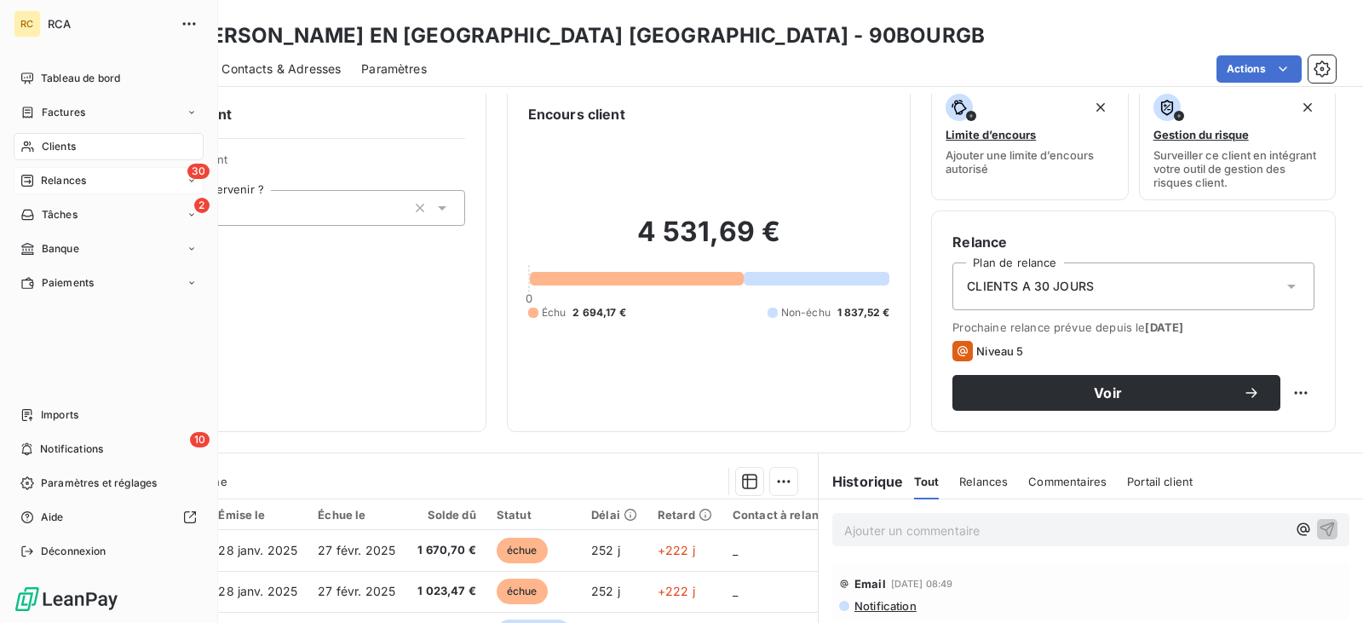
click at [39, 173] on div "Relances" at bounding box center [53, 180] width 66 height 15
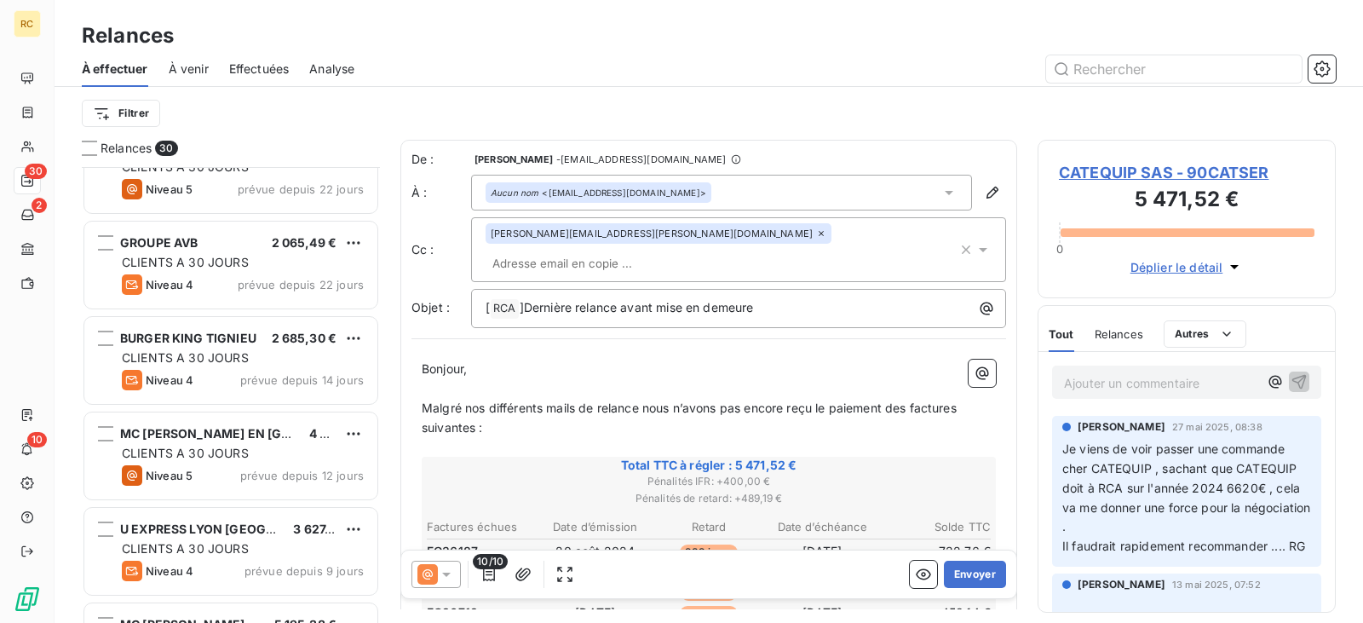
scroll to position [2407, 0]
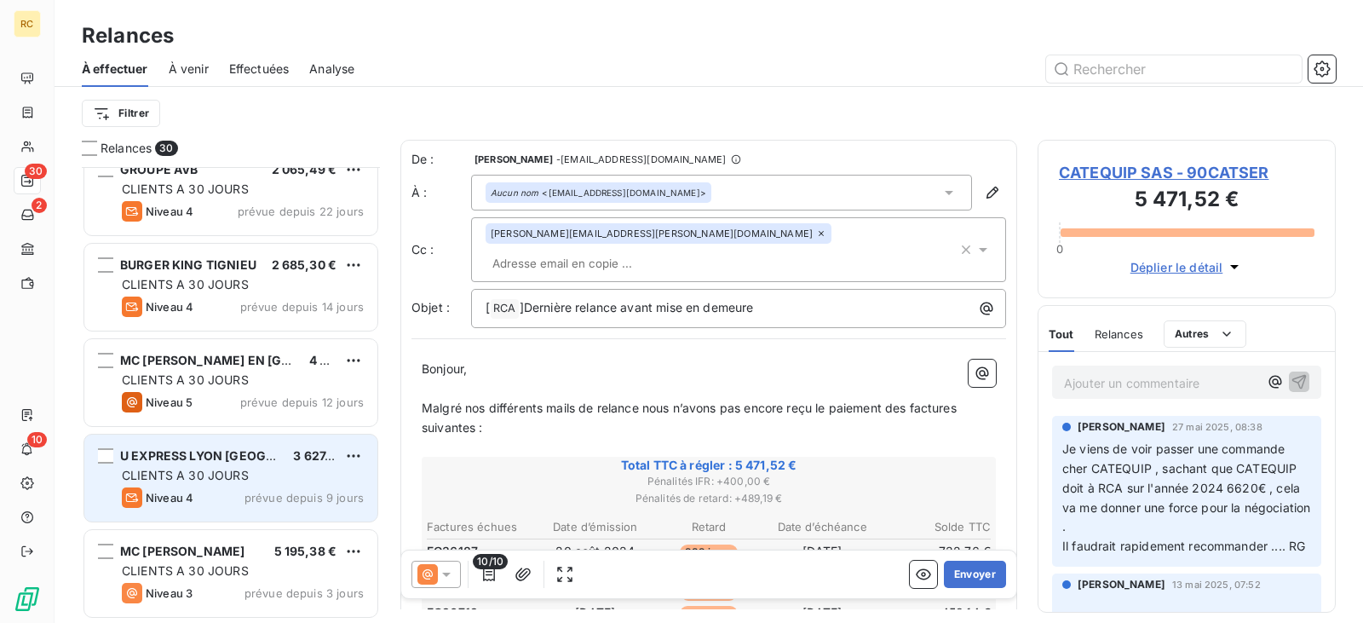
click at [199, 481] on span "CLIENTS A 30 JOURS" at bounding box center [185, 475] width 127 height 14
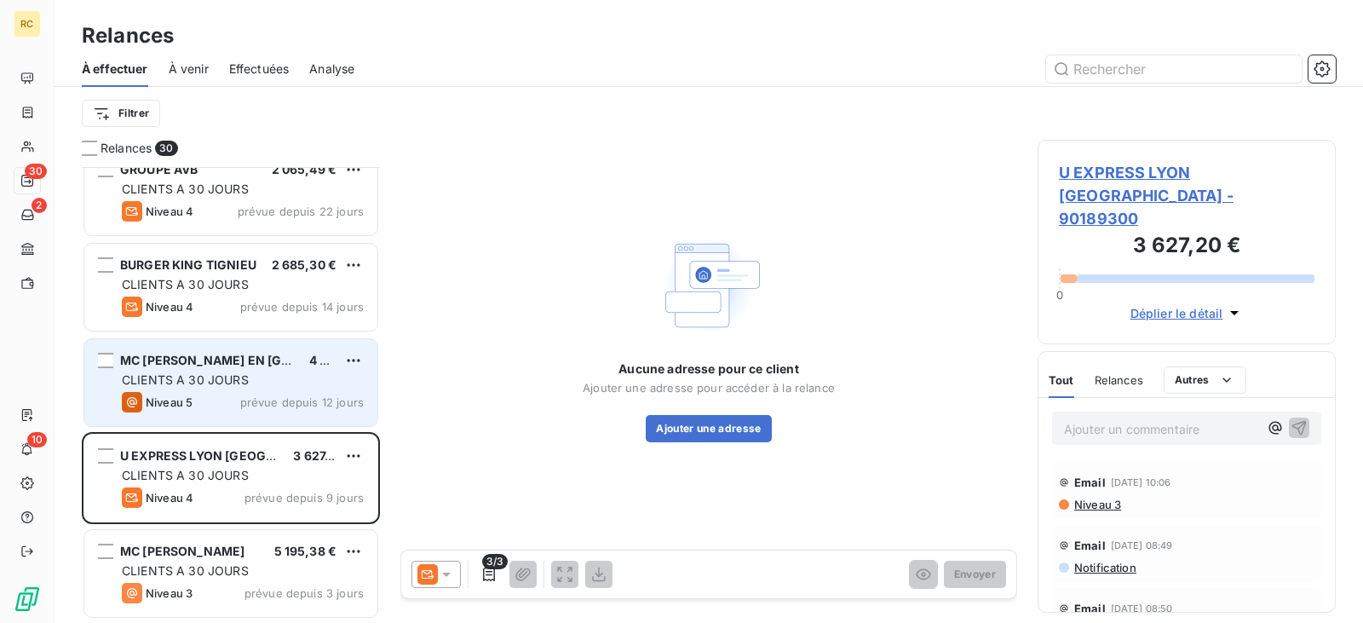
click at [235, 354] on span "MC [PERSON_NAME] EN [GEOGRAPHIC_DATA] [GEOGRAPHIC_DATA]" at bounding box center [321, 360] width 403 height 14
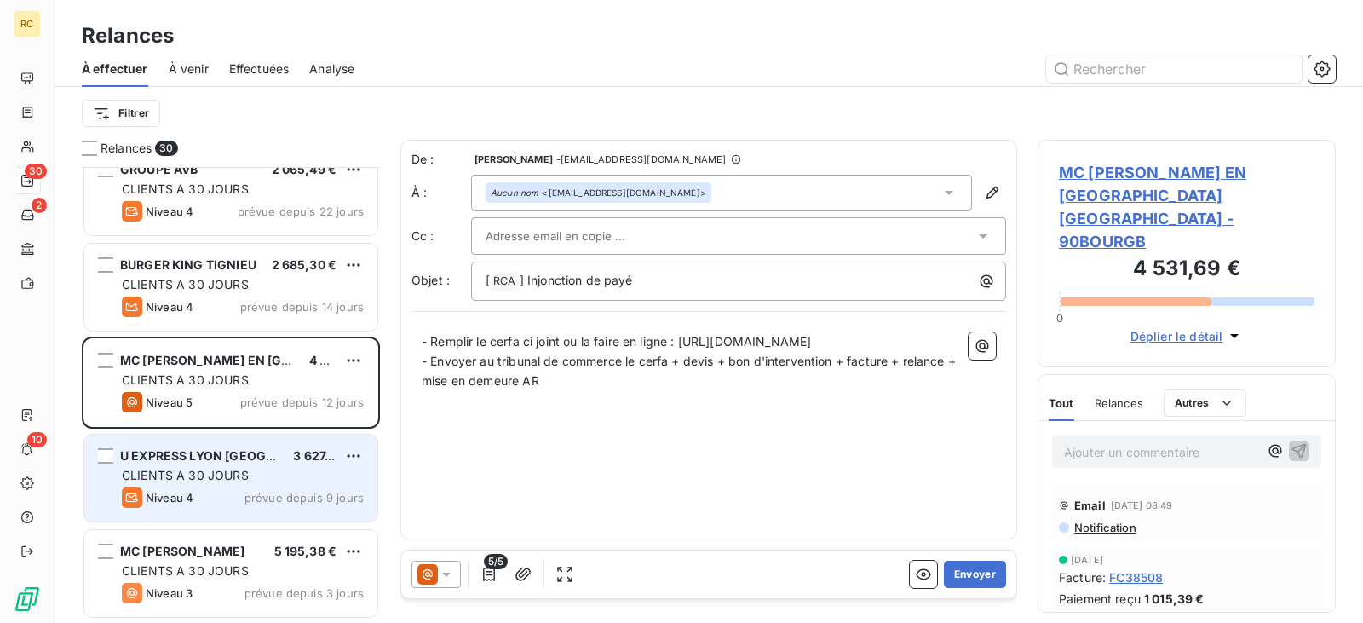
click at [256, 480] on div "CLIENTS A 30 JOURS" at bounding box center [243, 475] width 242 height 17
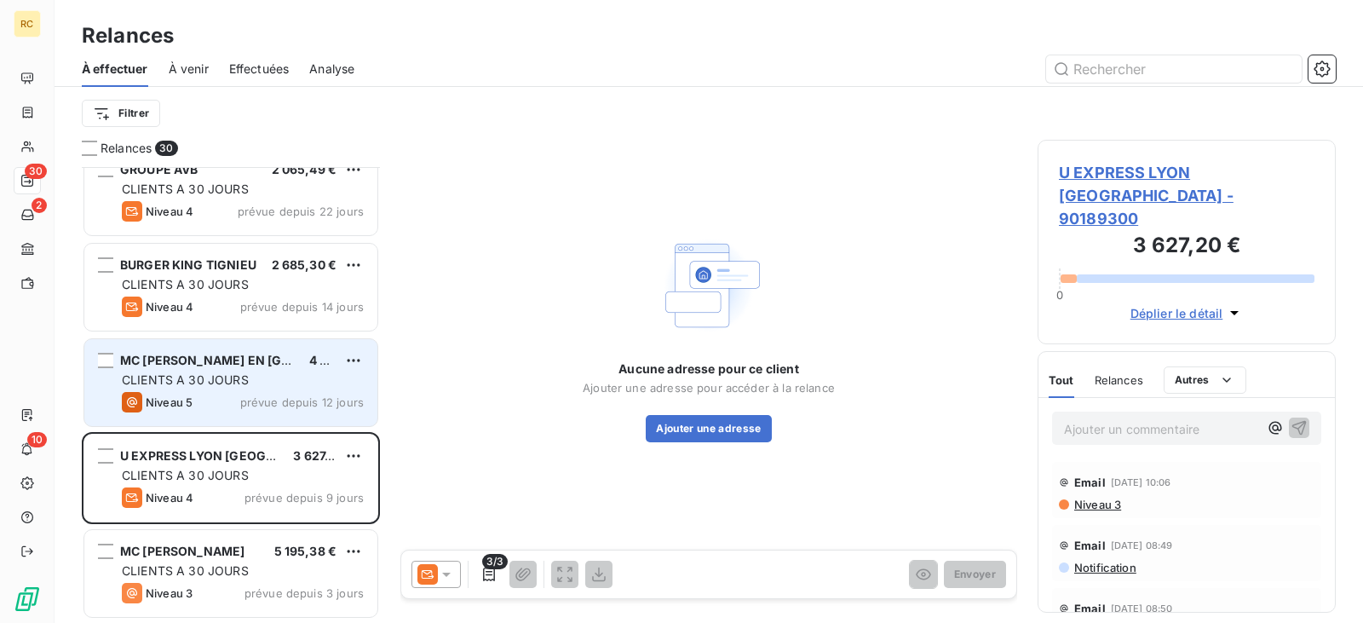
click at [227, 358] on span "MC [PERSON_NAME] EN [GEOGRAPHIC_DATA] [GEOGRAPHIC_DATA]" at bounding box center [321, 360] width 403 height 14
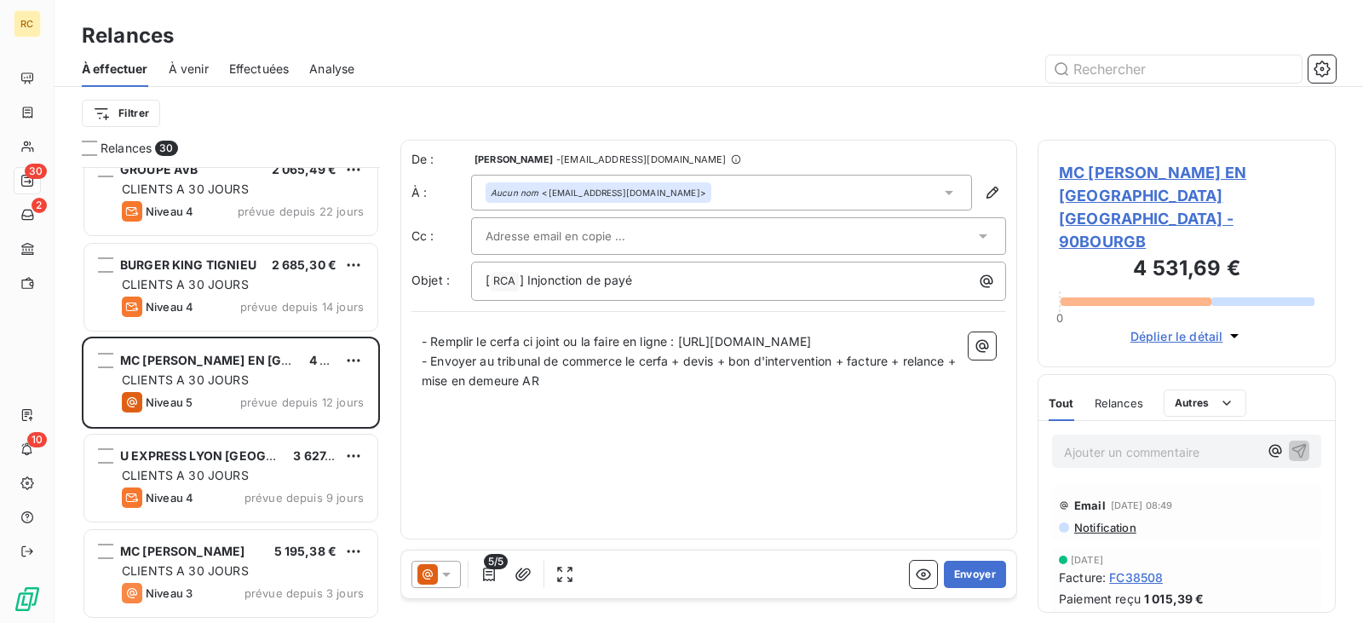
click at [1129, 396] on span "Relances" at bounding box center [1118, 403] width 49 height 14
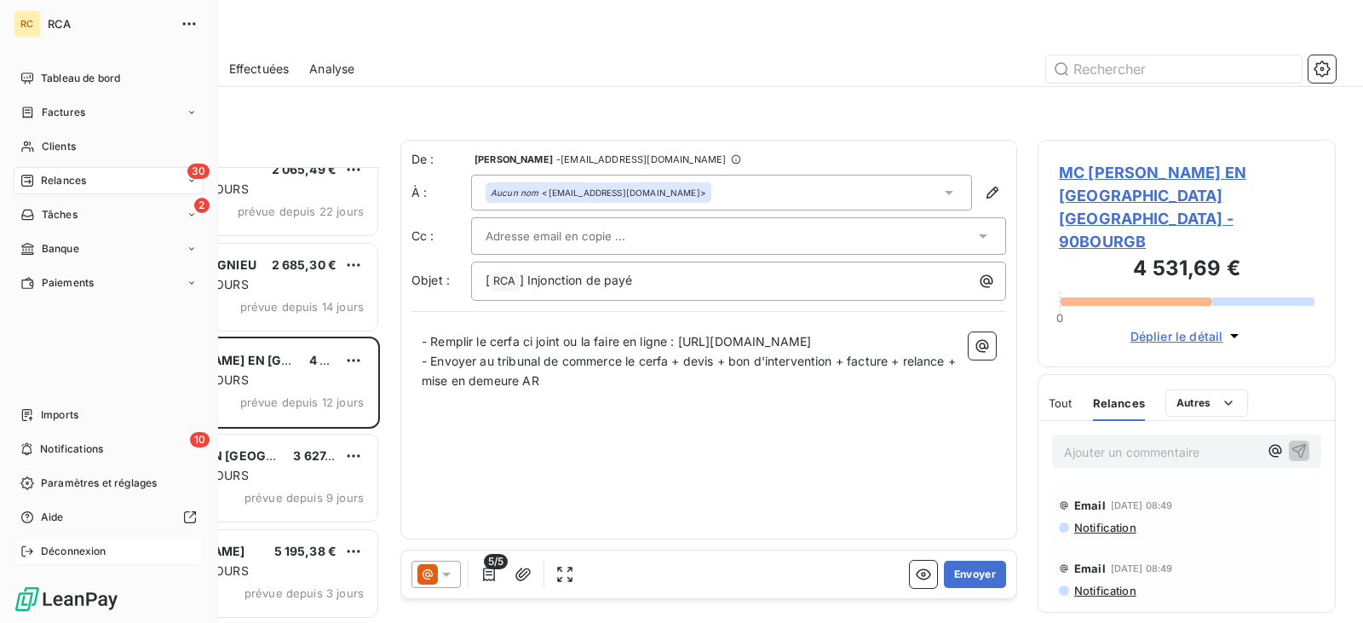
click at [100, 550] on span "Déconnexion" at bounding box center [74, 550] width 66 height 15
